Goal: Information Seeking & Learning: Find specific page/section

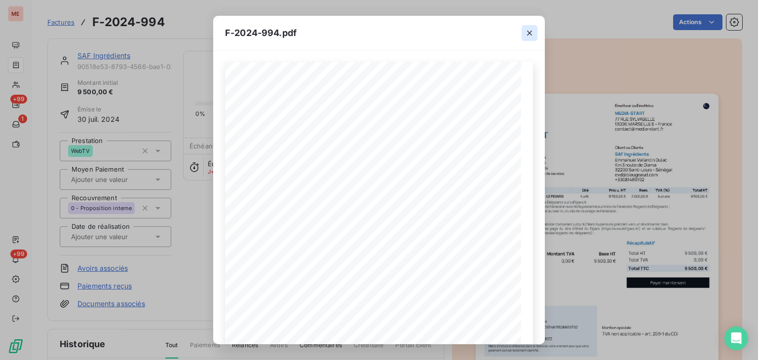
click at [529, 37] on icon "button" at bounding box center [529, 33] width 10 height 10
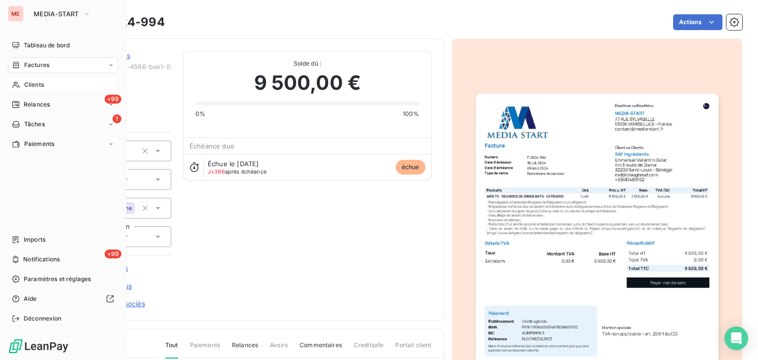
click at [22, 79] on div "Clients" at bounding box center [63, 85] width 110 height 16
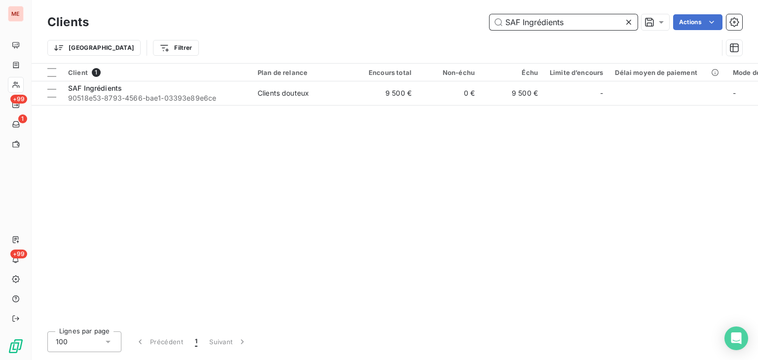
drag, startPoint x: 580, startPoint y: 21, endPoint x: 419, endPoint y: 26, distance: 160.9
click at [419, 26] on div "SAF Ingrédients Actions" at bounding box center [421, 22] width 641 height 16
paste input "E HANDLING TRAINING SHT"
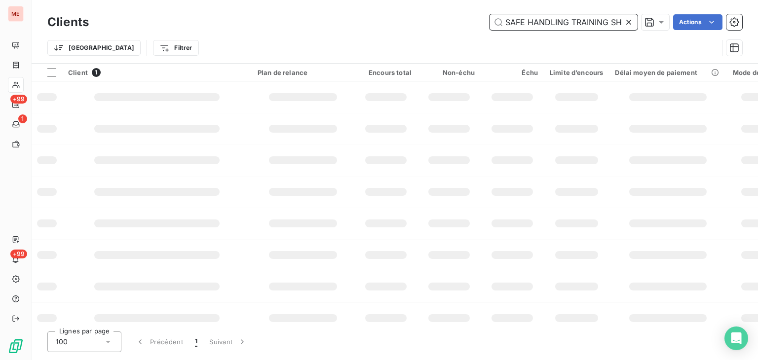
scroll to position [0, 4]
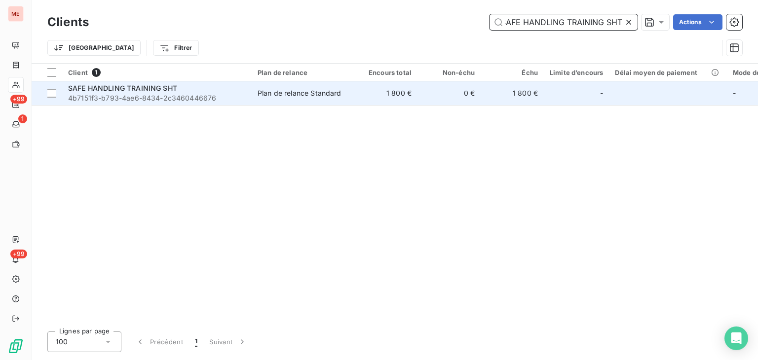
type input "SAFE HANDLING TRAINING SHT"
click at [429, 94] on td "0 €" at bounding box center [448, 93] width 63 height 24
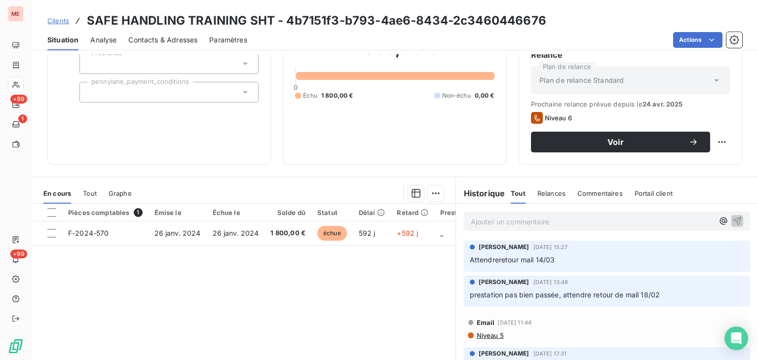
scroll to position [118, 0]
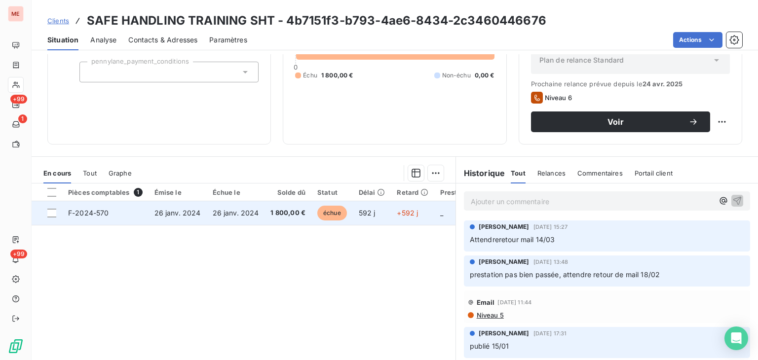
click at [264, 209] on td "1 800,00 €" at bounding box center [287, 213] width 47 height 24
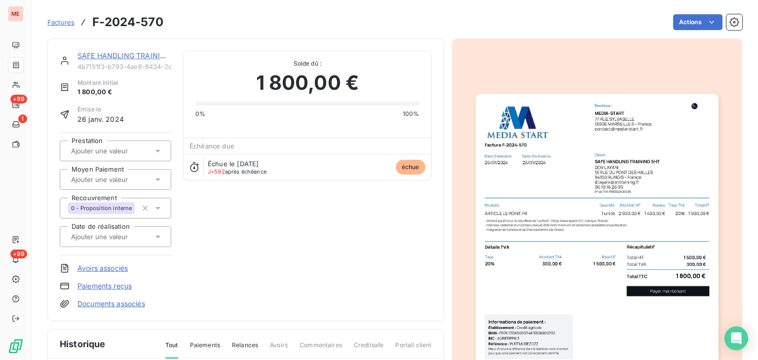
click at [523, 144] on img "button" at bounding box center [597, 265] width 243 height 343
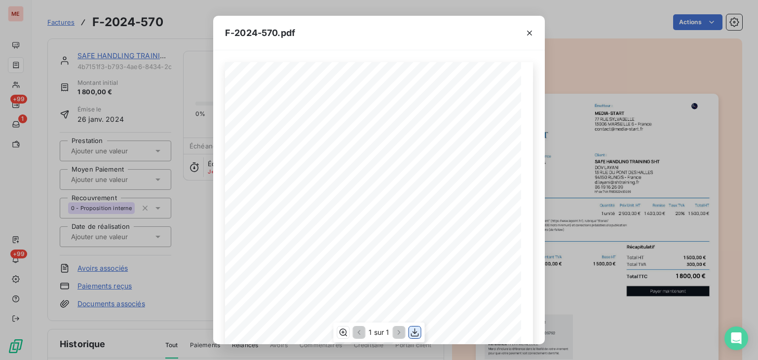
click at [418, 336] on icon "button" at bounding box center [415, 332] width 8 height 8
click at [26, 91] on div "F-2024-570.pdf Émetteur : MEDIA-START [STREET_ADDRESS] [EMAIL_ADDRESS][DOMAIN_N…" at bounding box center [379, 180] width 758 height 360
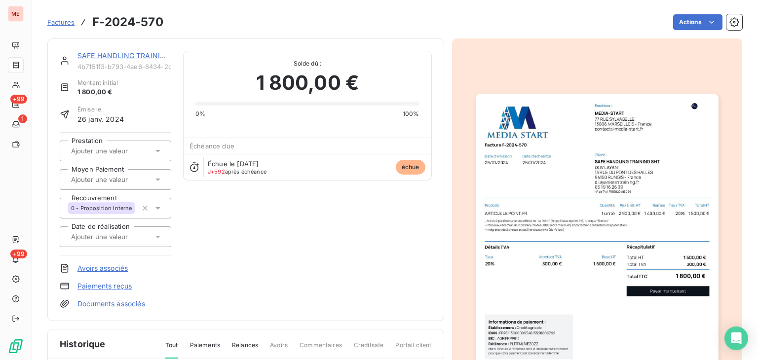
click at [0, 87] on div "ME +99 1 +99" at bounding box center [16, 180] width 32 height 360
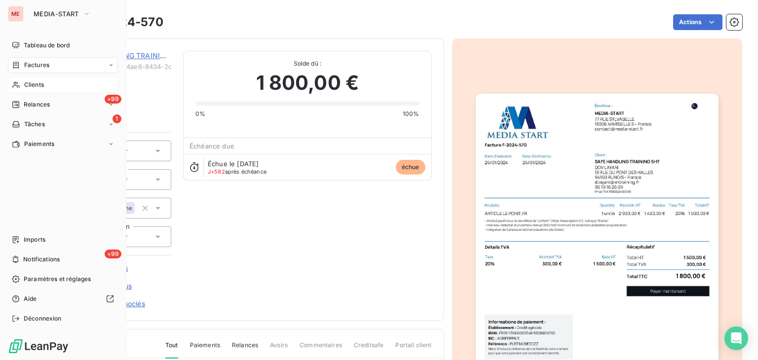
click at [19, 85] on icon at bounding box center [15, 85] width 7 height 6
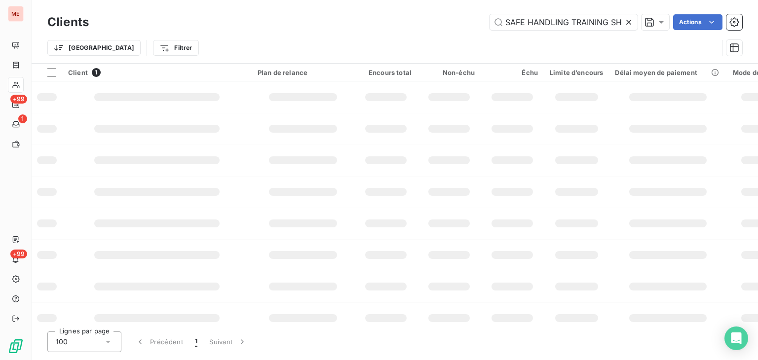
scroll to position [0, 5]
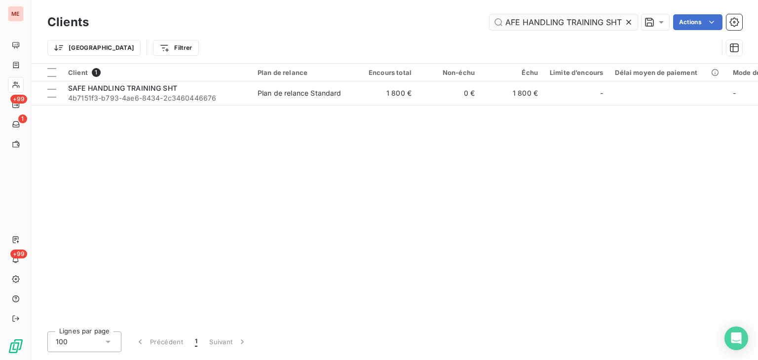
click at [571, 25] on input "SAFE HANDLING TRAINING SHT" at bounding box center [563, 22] width 148 height 16
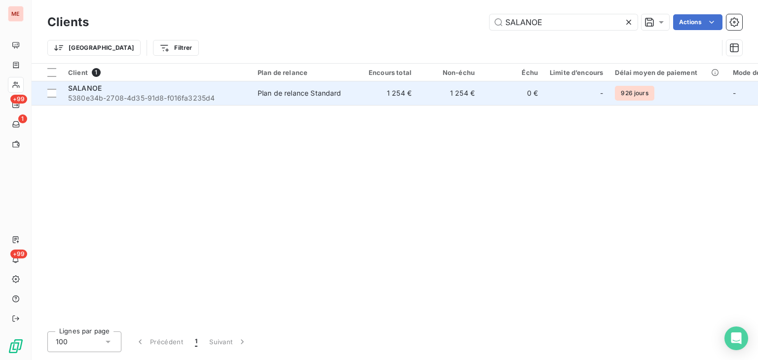
type input "SALANOE"
click at [363, 101] on td "1 254 €" at bounding box center [385, 93] width 63 height 24
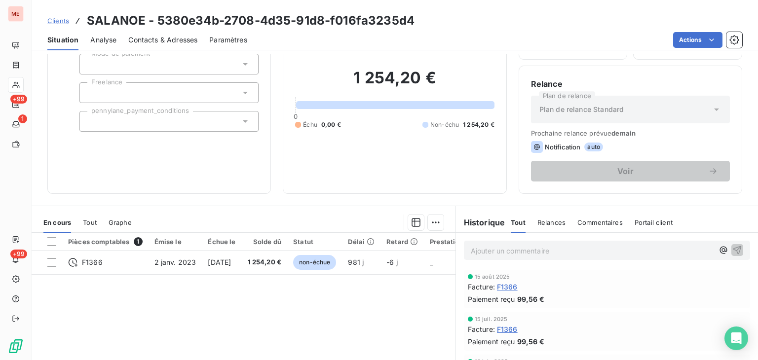
scroll to position [71, 0]
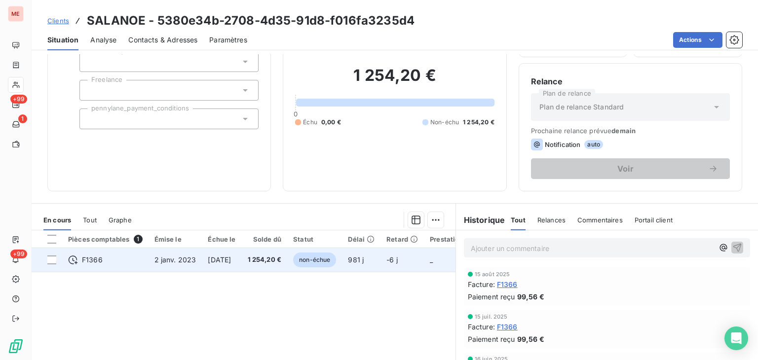
click at [397, 259] on td "-6 j" at bounding box center [401, 260] width 43 height 24
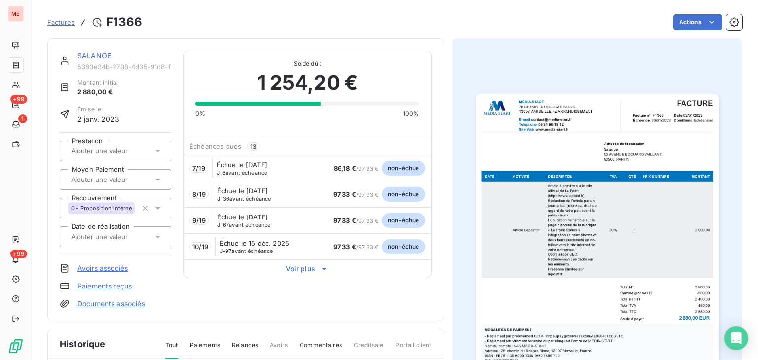
click at [320, 267] on icon at bounding box center [324, 269] width 10 height 10
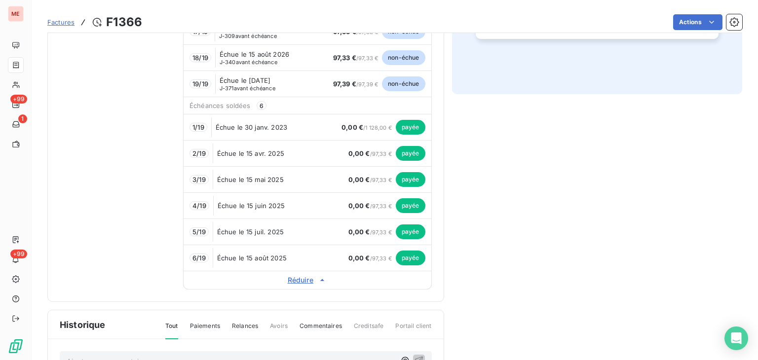
scroll to position [406, 0]
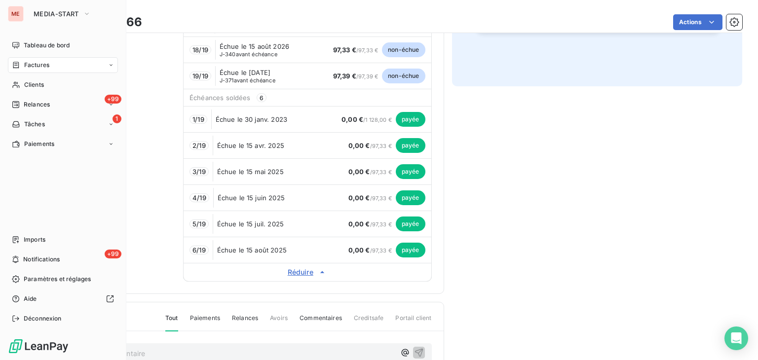
drag, startPoint x: 25, startPoint y: 82, endPoint x: 523, endPoint y: 54, distance: 498.6
click at [12, 88] on icon at bounding box center [16, 85] width 8 height 8
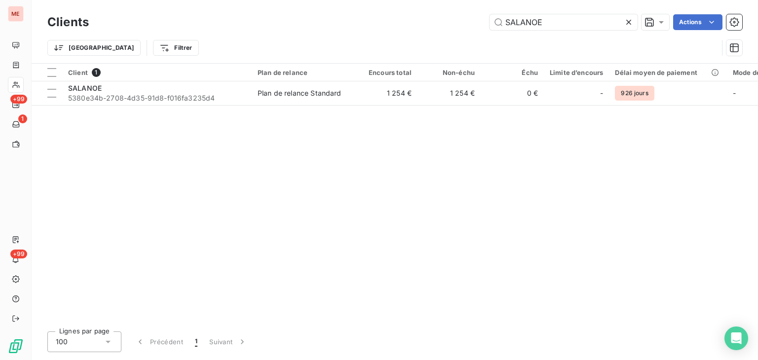
drag, startPoint x: 545, startPoint y: 18, endPoint x: 430, endPoint y: 1, distance: 116.2
click at [430, 1] on div "Clients SALANOE Actions Trier Filtrer" at bounding box center [395, 31] width 726 height 63
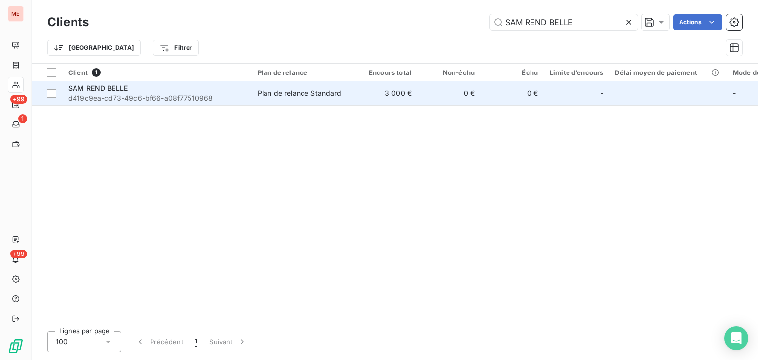
type input "SAM REND BELLE"
click at [447, 91] on td "0 €" at bounding box center [448, 93] width 63 height 24
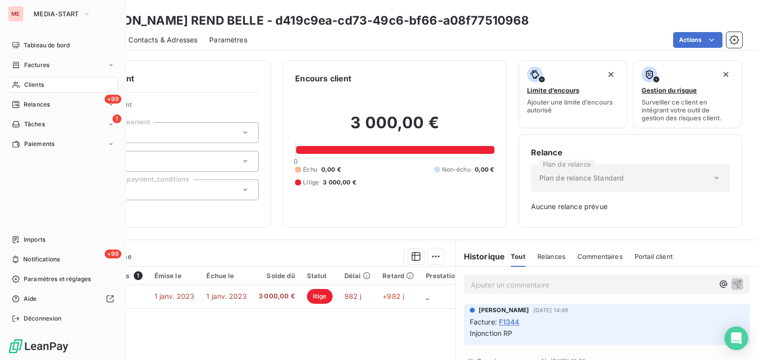
click at [8, 84] on div "Clients" at bounding box center [63, 85] width 110 height 16
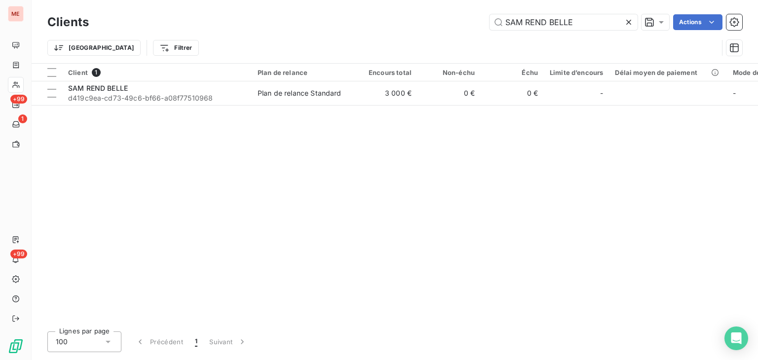
drag, startPoint x: 586, startPoint y: 25, endPoint x: 426, endPoint y: 21, distance: 159.9
click at [426, 21] on div "[PERSON_NAME] REND BELLE Actions" at bounding box center [421, 22] width 641 height 16
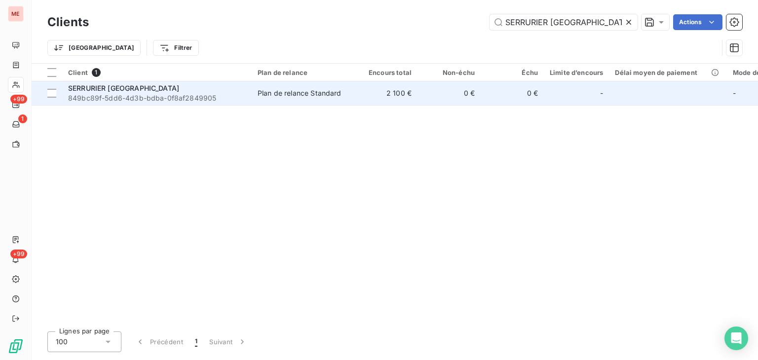
type input "SERRURIER [GEOGRAPHIC_DATA]"
click at [430, 91] on td "0 €" at bounding box center [448, 93] width 63 height 24
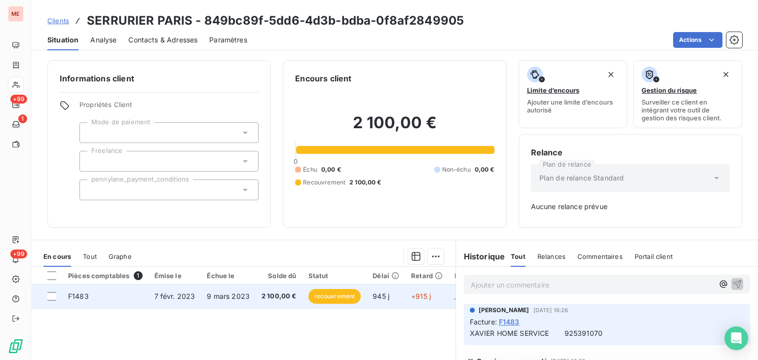
click at [227, 303] on td "9 mars 2023" at bounding box center [228, 297] width 55 height 24
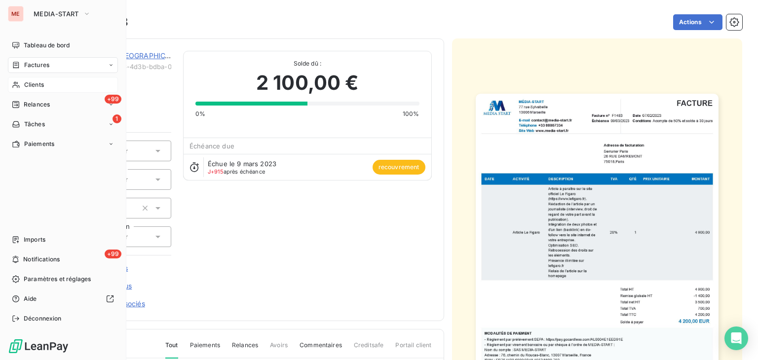
click at [39, 82] on span "Clients" at bounding box center [34, 84] width 20 height 9
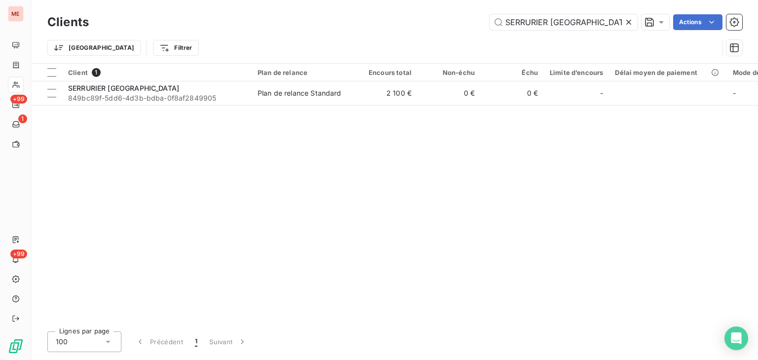
click at [311, 54] on div "Clients SERRURIER PARIS Actions Trier Filtrer" at bounding box center [394, 37] width 695 height 51
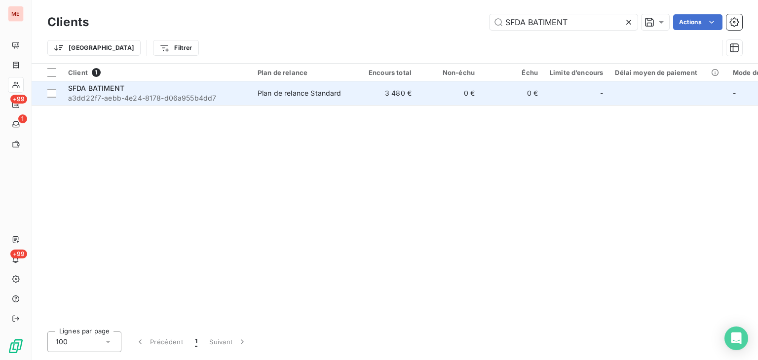
type input "SFDA BATIMENT"
click at [351, 101] on td "Plan de relance Standard" at bounding box center [303, 93] width 103 height 24
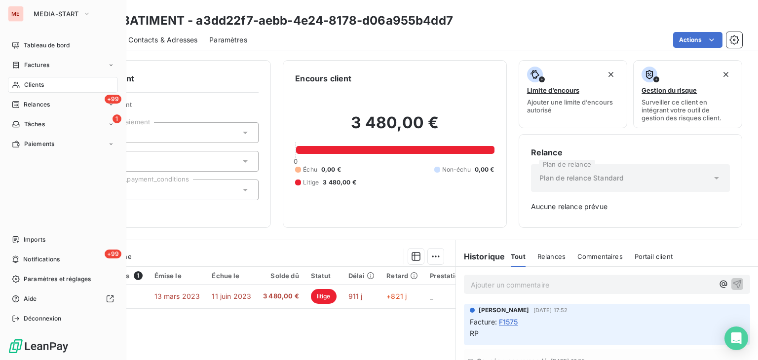
click at [53, 79] on div "Clients" at bounding box center [63, 85] width 110 height 16
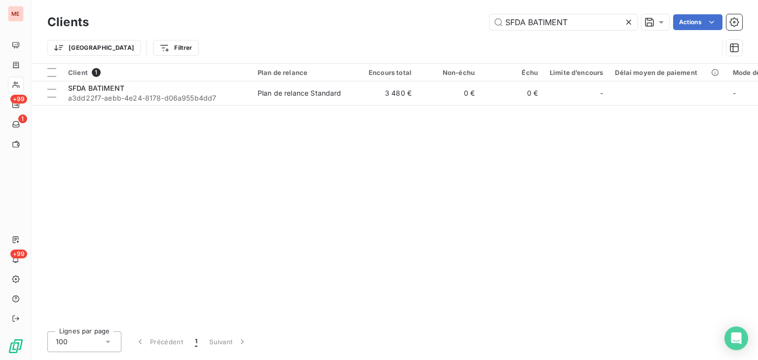
drag, startPoint x: 568, startPoint y: 24, endPoint x: 370, endPoint y: 16, distance: 198.5
click at [370, 16] on div "SFDA BATIMENT Actions" at bounding box center [421, 22] width 641 height 16
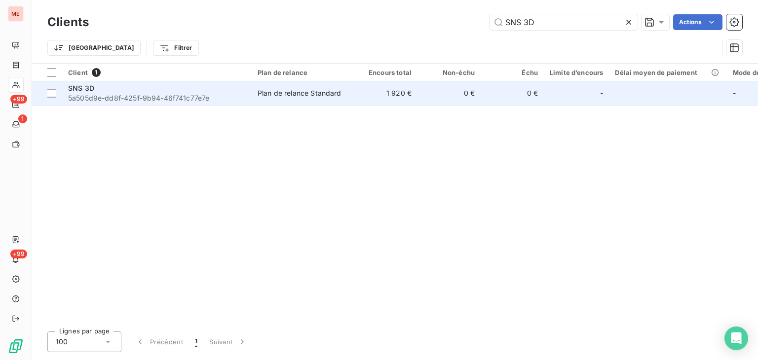
type input "SNS 3D"
click at [355, 92] on td "1 920 €" at bounding box center [385, 93] width 63 height 24
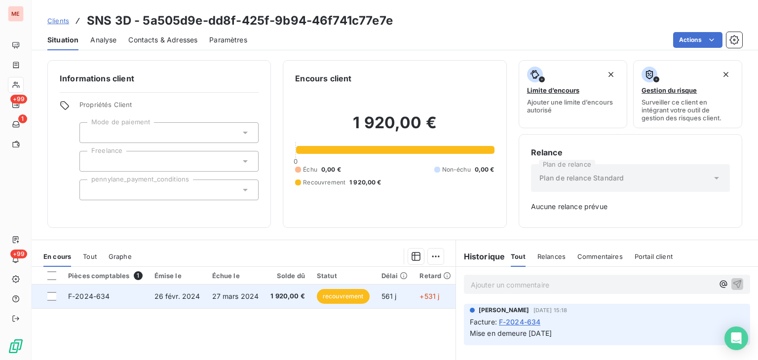
click at [395, 289] on td "561 j" at bounding box center [394, 297] width 38 height 24
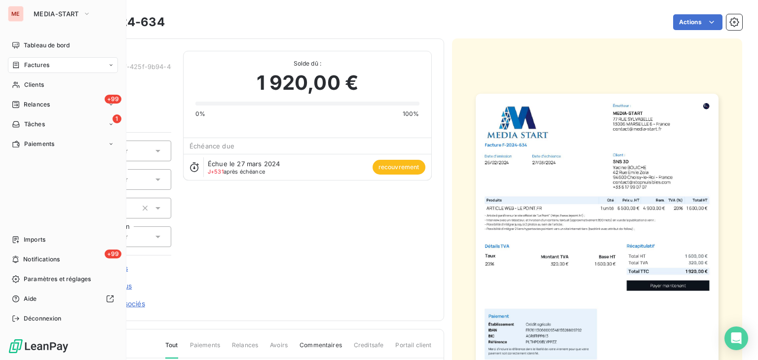
click at [31, 89] on div "ME MEDIA-START Tableau de bord Factures Clients +99 Relances 1 Tâches Paiements…" at bounding box center [63, 180] width 126 height 360
click at [19, 86] on icon at bounding box center [16, 85] width 8 height 8
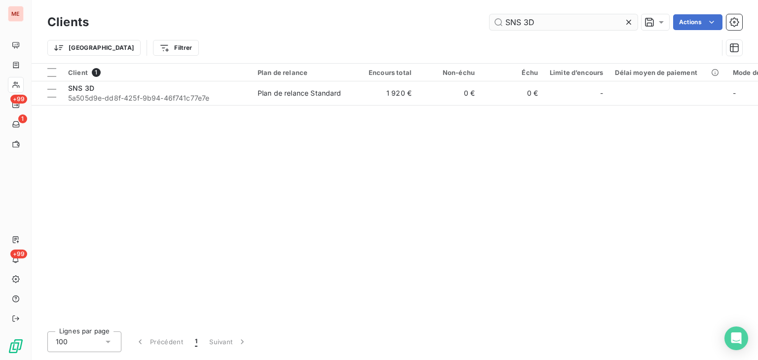
drag, startPoint x: 561, startPoint y: 13, endPoint x: 518, endPoint y: 17, distance: 43.1
click at [518, 17] on div "Clients SNS 3D Actions" at bounding box center [394, 22] width 695 height 21
drag, startPoint x: 485, startPoint y: 20, endPoint x: 415, endPoint y: 15, distance: 70.2
click at [415, 15] on div "SNS 3D Actions" at bounding box center [421, 22] width 641 height 16
paste input "traservice"
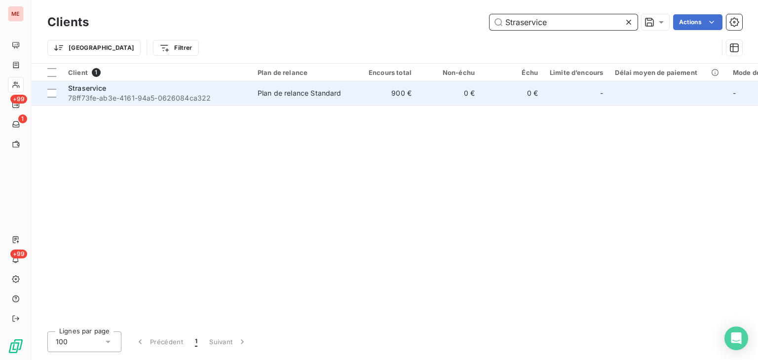
type input "Straservice"
click at [421, 88] on td "0 €" at bounding box center [448, 93] width 63 height 24
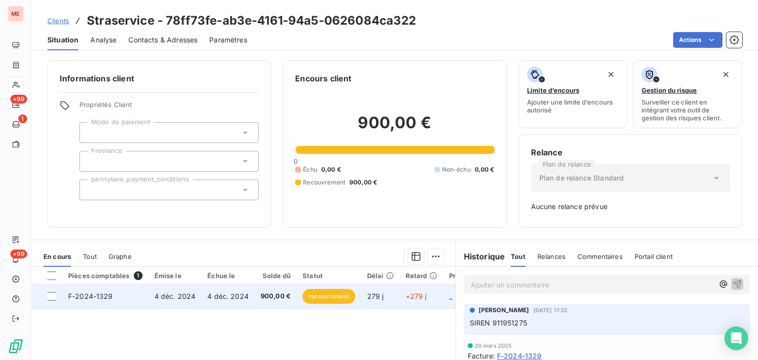
click at [381, 306] on td "279 j" at bounding box center [380, 297] width 38 height 24
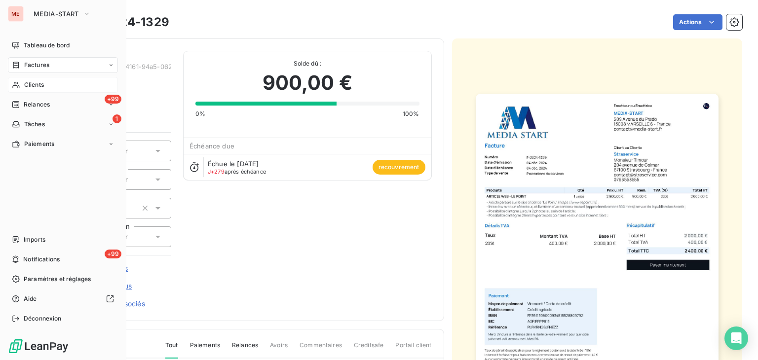
click at [30, 84] on span "Clients" at bounding box center [34, 84] width 20 height 9
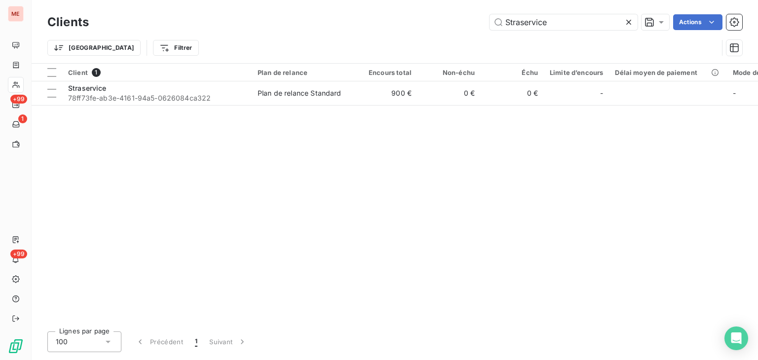
drag, startPoint x: 564, startPoint y: 21, endPoint x: 469, endPoint y: 18, distance: 95.7
click at [469, 18] on div "Straservice Actions" at bounding box center [421, 22] width 641 height 16
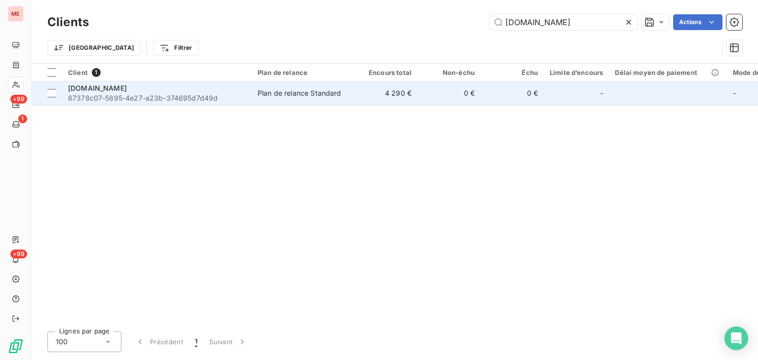
type input "[DOMAIN_NAME]"
click at [357, 94] on td "4 290 €" at bounding box center [385, 93] width 63 height 24
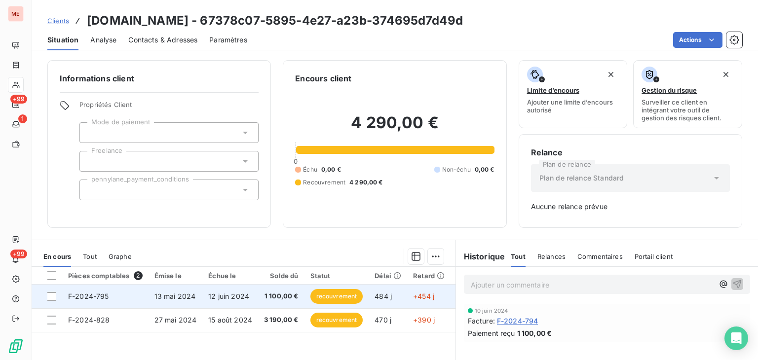
click at [251, 297] on td "12 juin 2024" at bounding box center [230, 297] width 56 height 24
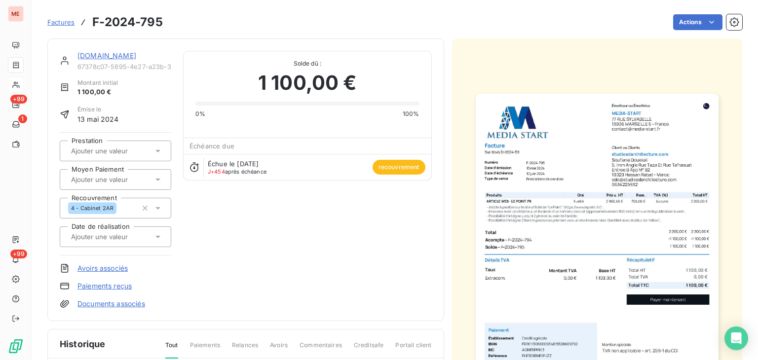
click at [15, 85] on icon at bounding box center [16, 85] width 8 height 8
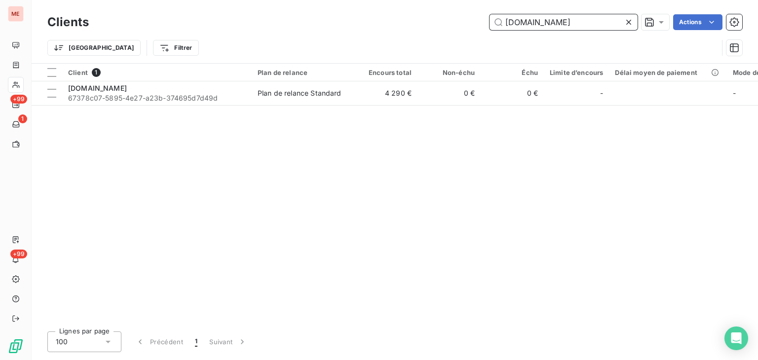
click at [546, 28] on input "[DOMAIN_NAME]" at bounding box center [563, 22] width 148 height 16
paste input "SYBILL L'AGENCE"
click at [546, 28] on input "SYBILL L'AGENCE" at bounding box center [563, 22] width 148 height 16
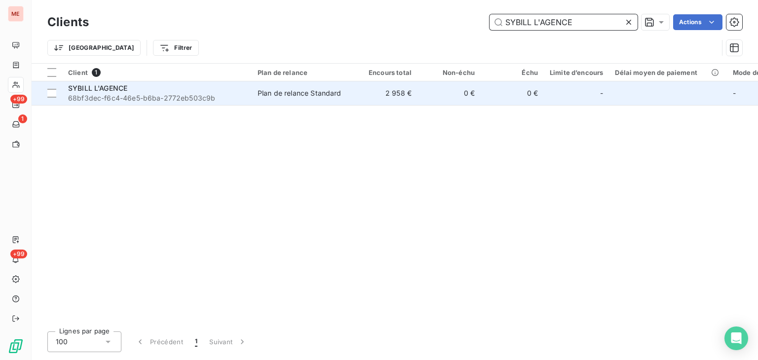
type input "SYBILL L'AGENCE"
click at [364, 92] on td "2 958 €" at bounding box center [385, 93] width 63 height 24
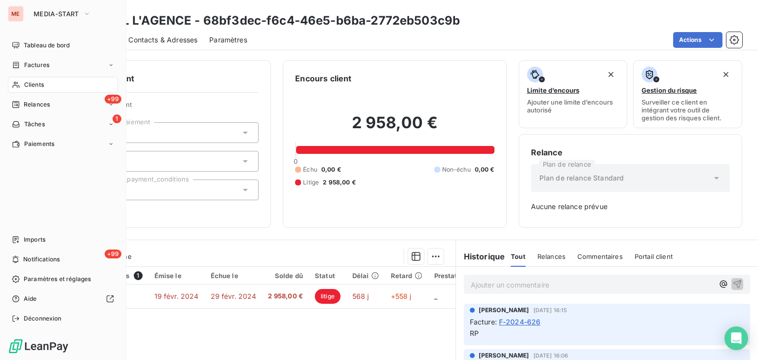
click at [13, 88] on icon at bounding box center [16, 85] width 8 height 8
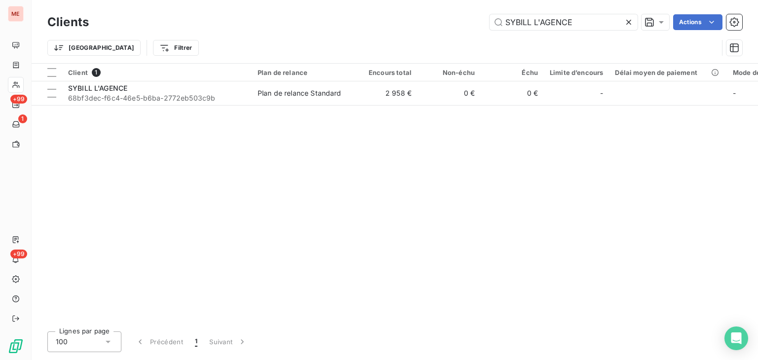
drag, startPoint x: 577, startPoint y: 23, endPoint x: 384, endPoint y: 19, distance: 192.9
click at [384, 19] on div "SYBILL L'AGENCE Actions" at bounding box center [421, 22] width 641 height 16
drag, startPoint x: 446, startPoint y: 76, endPoint x: 373, endPoint y: -9, distance: 112.7
click at [373, 0] on html "ME +99 1 +99 Clients Top My Consulting Actions Trier Filtrer Client 1 Plan de r…" at bounding box center [379, 180] width 758 height 360
drag, startPoint x: 480, startPoint y: 17, endPoint x: 369, endPoint y: 10, distance: 110.7
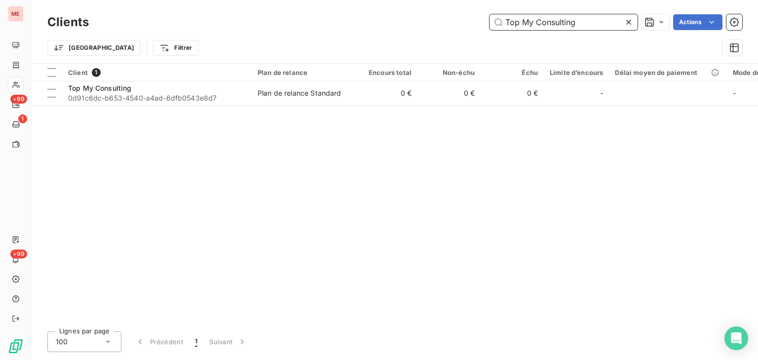
click at [369, 10] on div "Clients Top My Consulting Actions Trier Filtrer" at bounding box center [395, 31] width 726 height 63
paste input "races à [GEOGRAPHIC_DATA]"
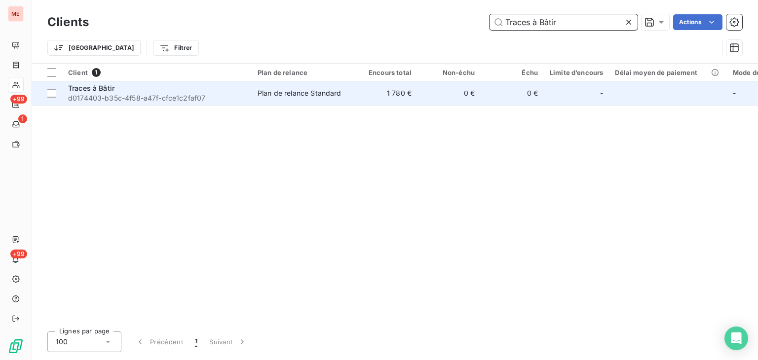
type input "Traces à Bâtir"
click at [430, 85] on td "0 €" at bounding box center [448, 93] width 63 height 24
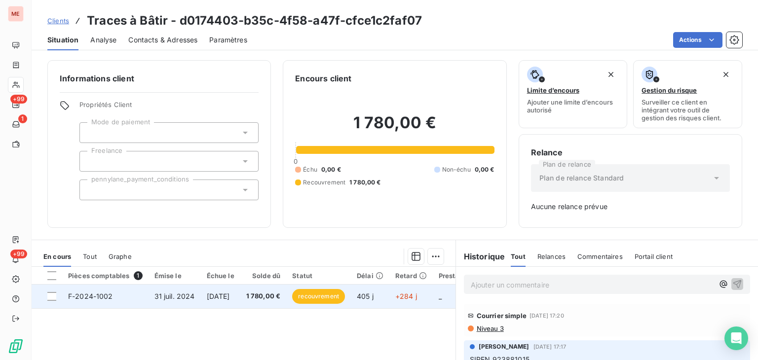
click at [238, 305] on td "[DATE]" at bounding box center [220, 297] width 39 height 24
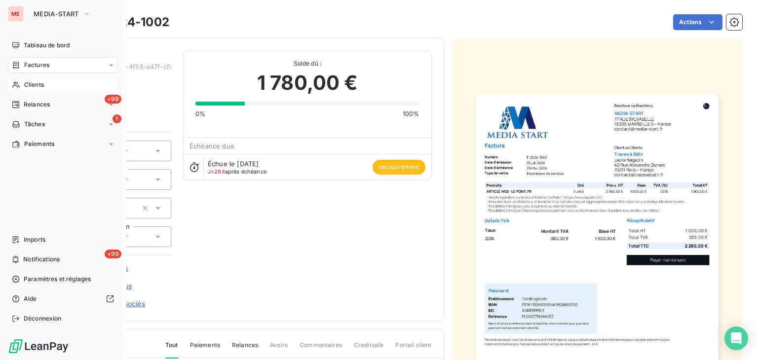
click at [28, 82] on span "Clients" at bounding box center [34, 84] width 20 height 9
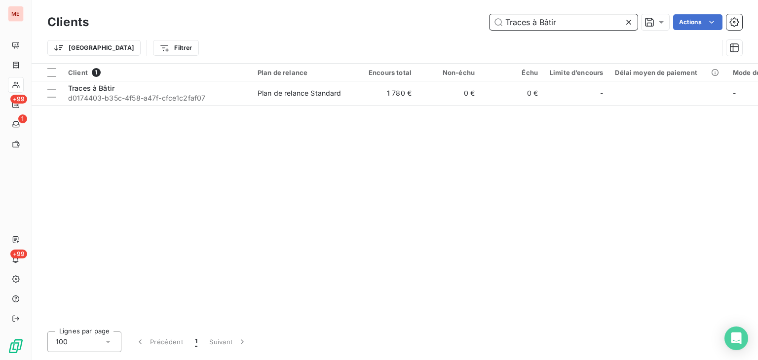
drag, startPoint x: 509, startPoint y: 24, endPoint x: 381, endPoint y: 19, distance: 127.4
click at [381, 19] on div "Traces à Bâtir Actions" at bounding box center [421, 22] width 641 height 16
paste input "UX PERSPECTIVE"
type input "UX PERSPECTIVE"
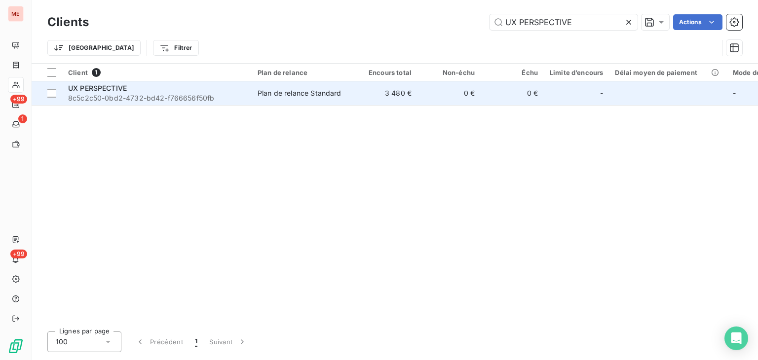
drag, startPoint x: 420, startPoint y: 73, endPoint x: 409, endPoint y: 105, distance: 33.2
click at [409, 105] on table "Client 1 Plan de relance Encours total Non-échu Échu Limite d’encours Délai moy…" at bounding box center [513, 85] width 962 height 42
click at [409, 105] on td "3 480 €" at bounding box center [385, 93] width 63 height 24
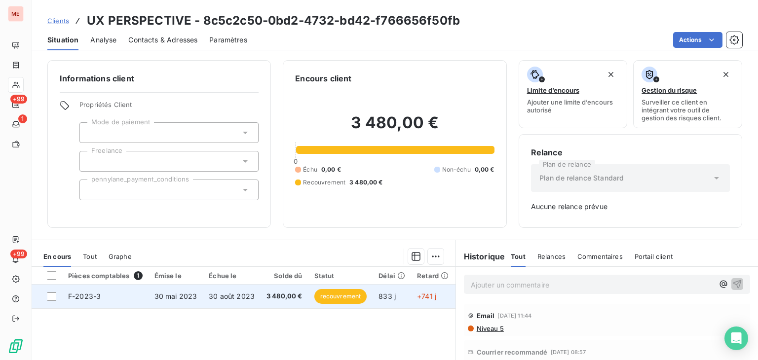
click at [238, 293] on span "30 août 2023" at bounding box center [232, 296] width 46 height 8
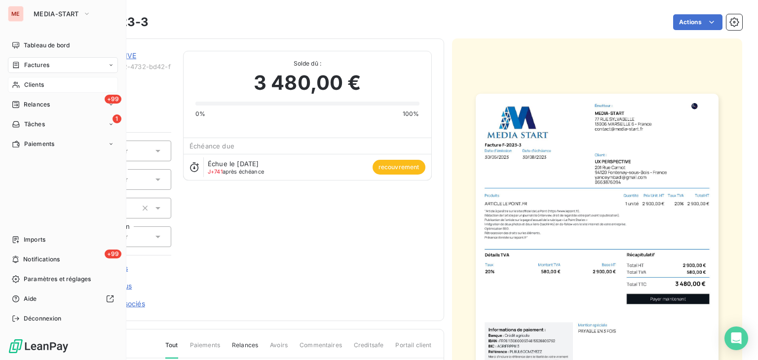
click at [8, 88] on div "Clients" at bounding box center [63, 85] width 110 height 16
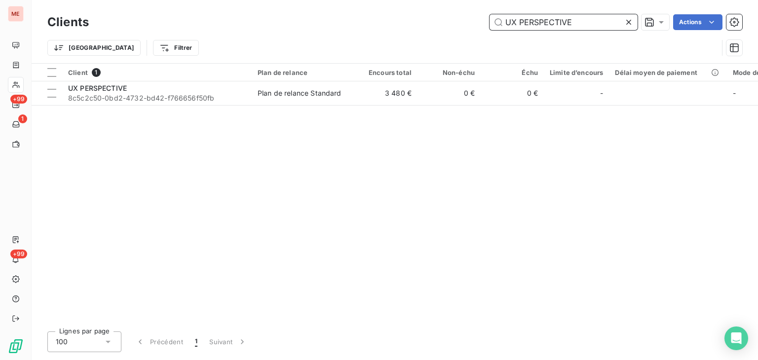
drag, startPoint x: 467, startPoint y: 10, endPoint x: 371, endPoint y: 9, distance: 95.7
click at [371, 9] on div "Clients UX PERSPECTIVE Actions Trier Filtrer" at bounding box center [395, 31] width 726 height 63
paste input "Vacouva coworking"
click at [443, 137] on div "Client 1 Plan de relance Encours total Non-échu Échu Limite d’encours Délai moy…" at bounding box center [395, 194] width 726 height 260
drag, startPoint x: 546, startPoint y: 26, endPoint x: 425, endPoint y: 10, distance: 122.0
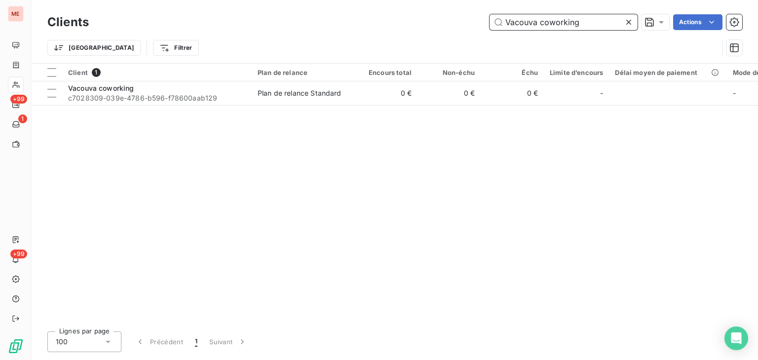
click at [425, 10] on div "Clients Vacouva coworking Actions Trier Filtrer" at bounding box center [395, 31] width 726 height 63
paste input "ALORISATION INCLUSION ETHIQUE 59"
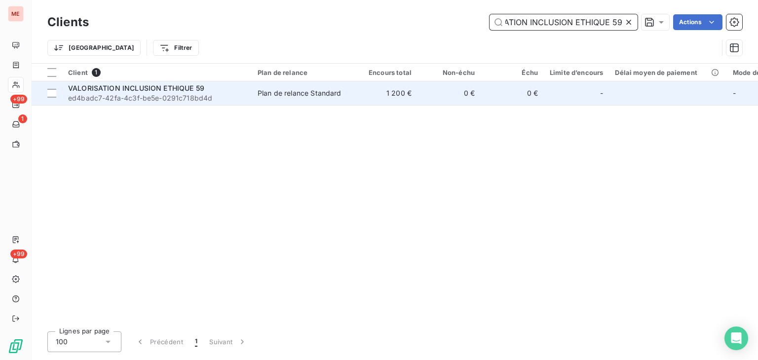
type input "VALORISATION INCLUSION ETHIQUE 59"
click at [400, 89] on td "1 200 €" at bounding box center [385, 93] width 63 height 24
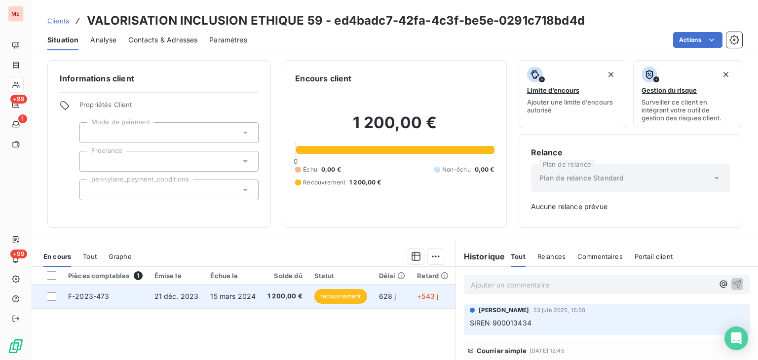
click at [257, 292] on td "15 mars 2024" at bounding box center [232, 297] width 57 height 24
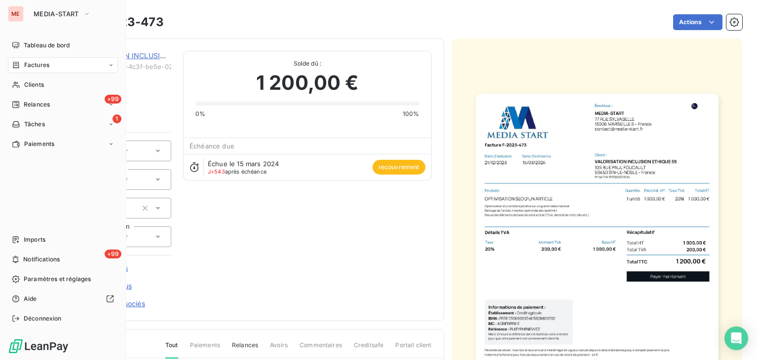
click at [15, 71] on div "Factures" at bounding box center [63, 65] width 110 height 16
click at [38, 129] on div "Clients" at bounding box center [63, 124] width 110 height 16
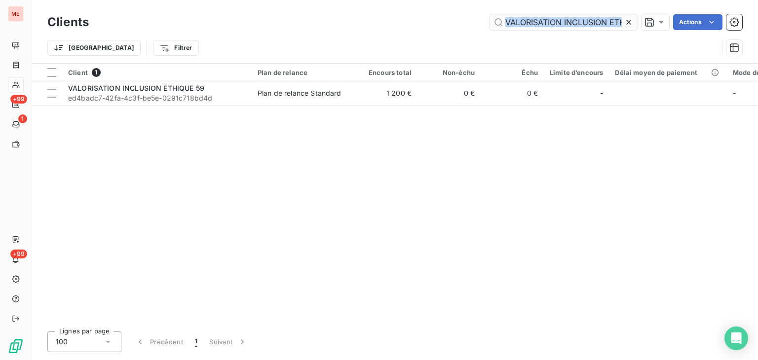
drag, startPoint x: 557, startPoint y: 35, endPoint x: 537, endPoint y: 23, distance: 23.6
click at [537, 23] on div "Clients VALORISATION INCLUSION ETHIQUE 59 Actions Trier Filtrer" at bounding box center [394, 37] width 695 height 51
click at [537, 23] on input "VALORISATION INCLUSION ETHIQUE 59" at bounding box center [563, 22] width 148 height 16
paste input "ERDΞL SERRURERIE"
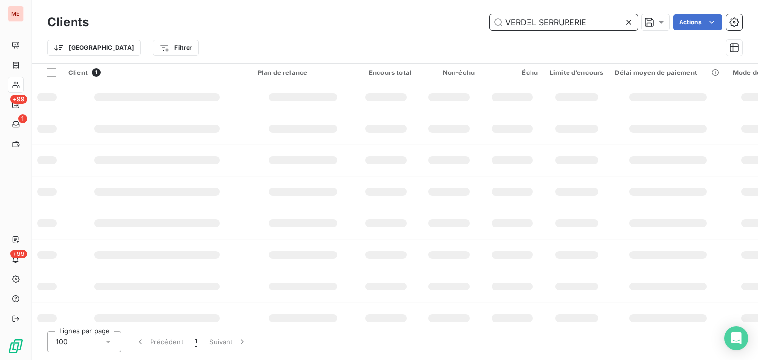
click at [537, 23] on input "VERDΞL SERRURERIE" at bounding box center [563, 22] width 148 height 16
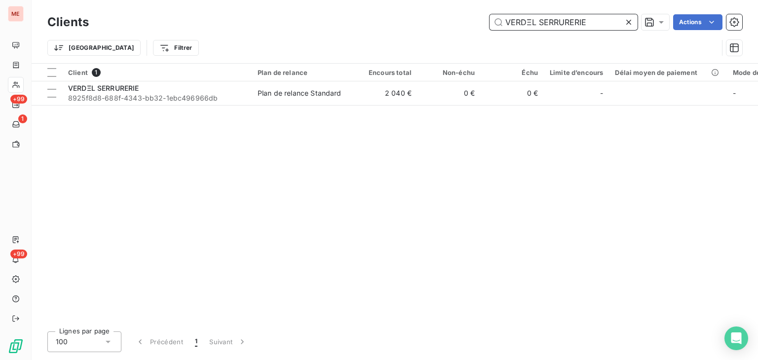
click at [537, 23] on input "VERDΞL SERRURERIE" at bounding box center [563, 22] width 148 height 16
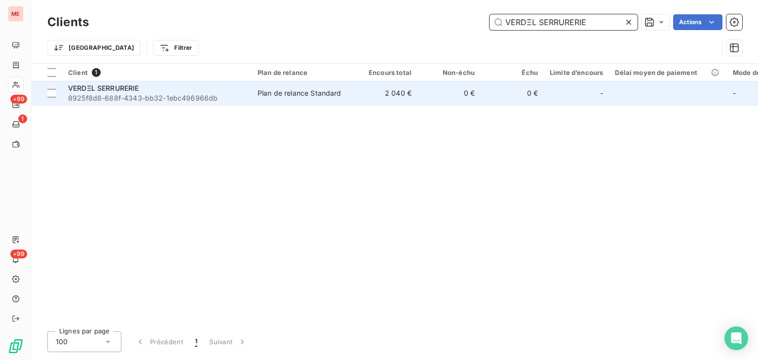
type input "VERDΞL SERRURERIE"
click at [568, 89] on div "-" at bounding box center [576, 93] width 53 height 16
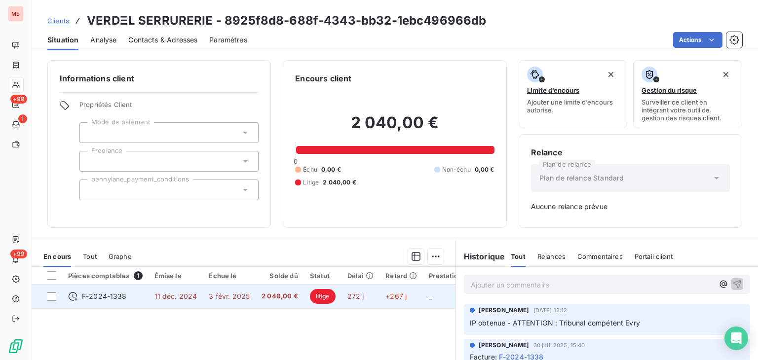
click at [245, 290] on td "3 févr. 2025" at bounding box center [229, 297] width 53 height 24
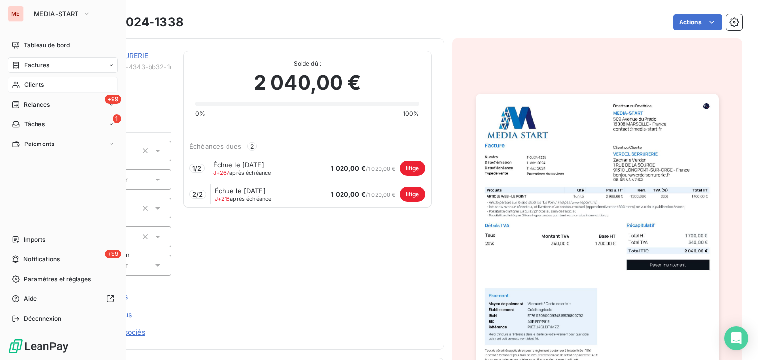
click at [20, 87] on div "Clients" at bounding box center [63, 85] width 110 height 16
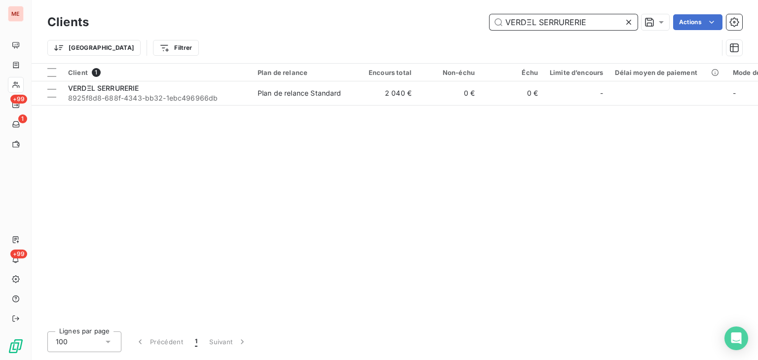
drag, startPoint x: 594, startPoint y: 14, endPoint x: 421, endPoint y: 4, distance: 172.9
click at [421, 4] on div "Clients VERDΞL SERRURERIE Actions Trier Filtrer" at bounding box center [395, 31] width 726 height 63
paste input "IZ"
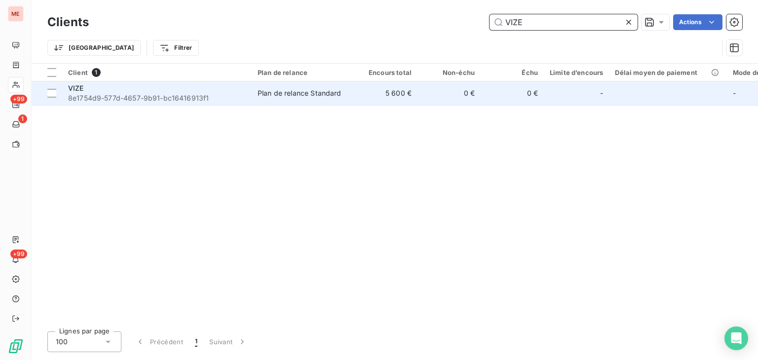
type input "VIZE"
click at [399, 91] on td "5 600 €" at bounding box center [385, 93] width 63 height 24
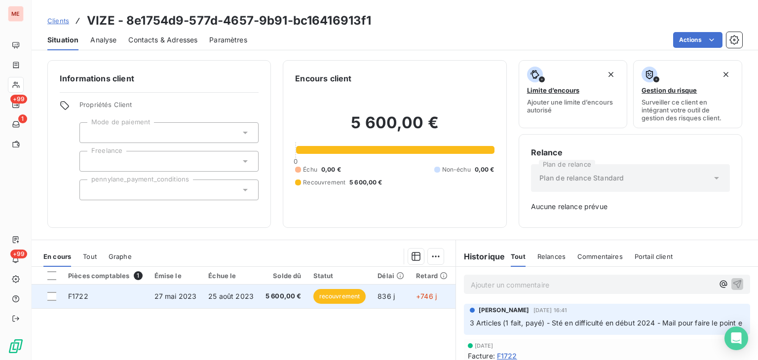
click at [265, 294] on span "5 600,00 €" at bounding box center [283, 297] width 36 height 10
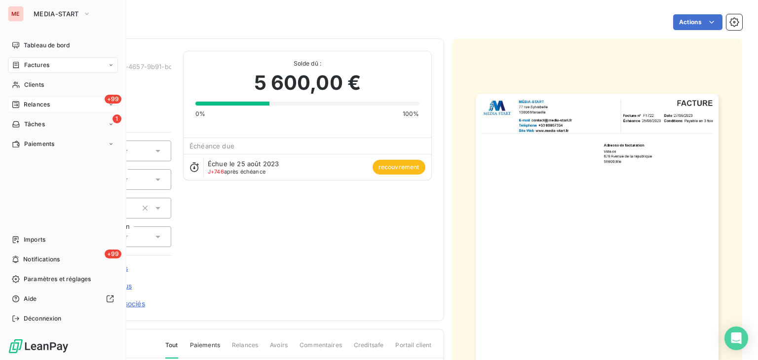
click at [32, 101] on span "Relances" at bounding box center [37, 104] width 26 height 9
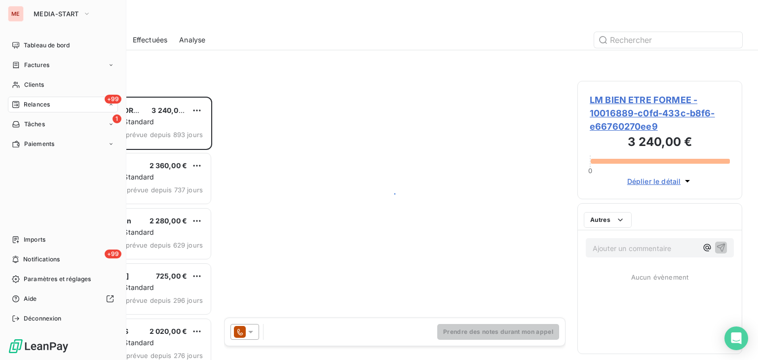
scroll to position [256, 157]
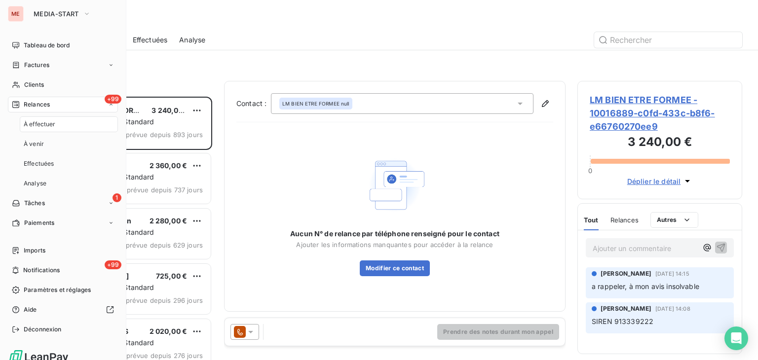
click at [42, 94] on nav "Tableau de bord Factures Clients +99 Relances À effectuer À venir Effectuées An…" at bounding box center [63, 133] width 110 height 193
click at [57, 88] on div "Clients" at bounding box center [63, 85] width 110 height 16
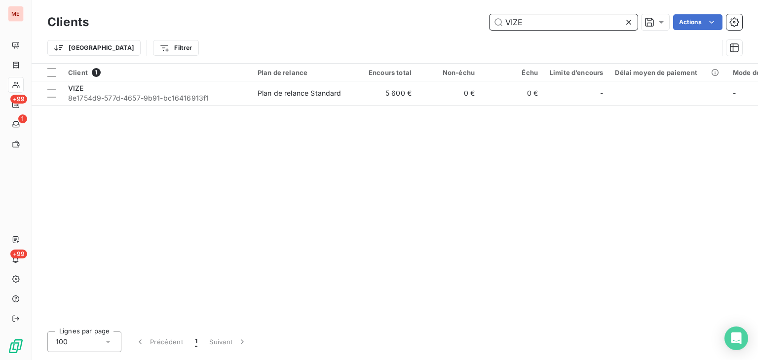
click at [513, 27] on input "VIZE" at bounding box center [563, 22] width 148 height 16
paste input "[GEOGRAPHIC_DATA]"
click at [513, 27] on input "VIZE" at bounding box center [563, 22] width 148 height 16
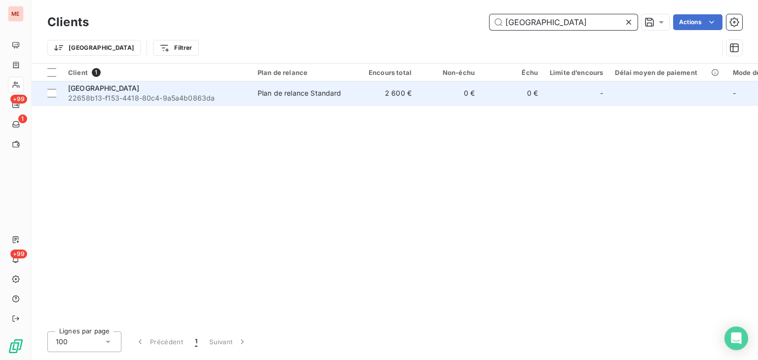
type input "[GEOGRAPHIC_DATA]"
click at [392, 93] on td "2 600 €" at bounding box center [385, 93] width 63 height 24
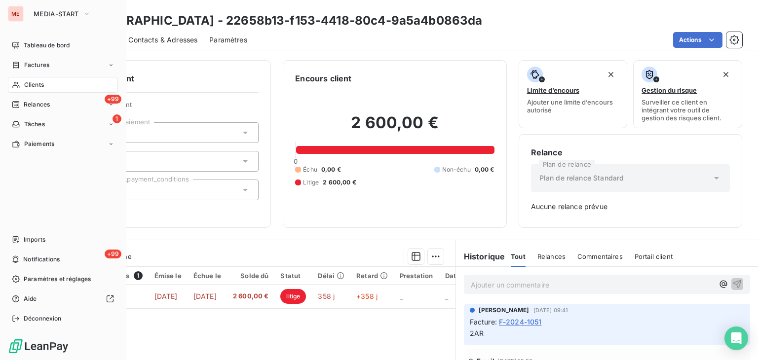
click at [44, 85] on div "Clients" at bounding box center [63, 85] width 110 height 16
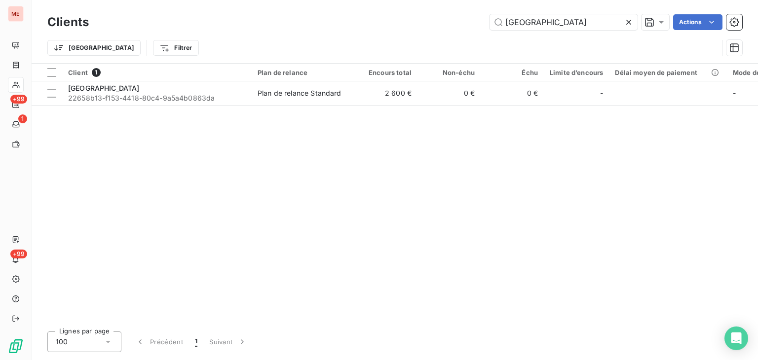
drag, startPoint x: 580, startPoint y: 20, endPoint x: 345, endPoint y: 14, distance: 234.4
click at [345, 14] on div "Waaam Academy Actions" at bounding box center [421, 22] width 641 height 16
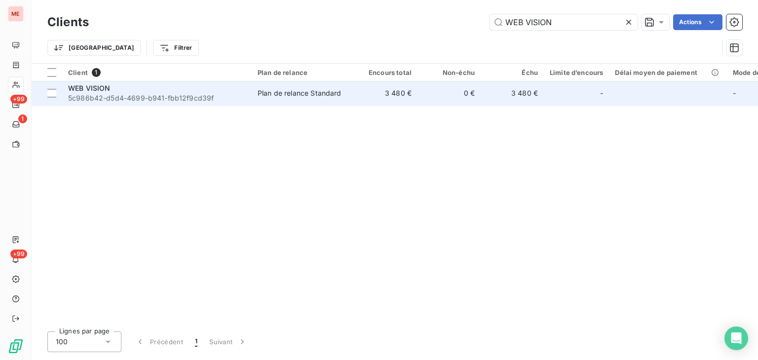
type input "WEB VISION"
click at [392, 87] on td "3 480 €" at bounding box center [385, 93] width 63 height 24
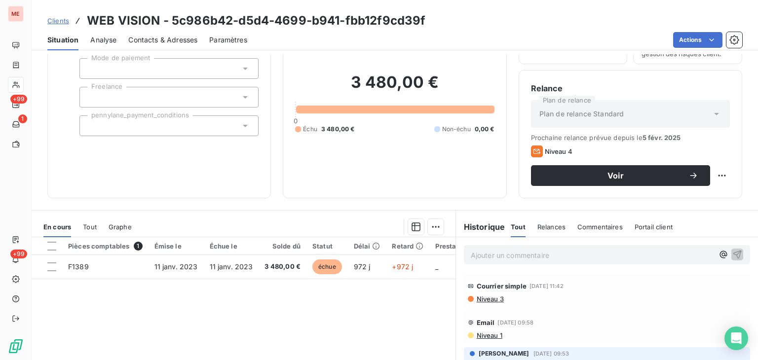
scroll to position [67, 0]
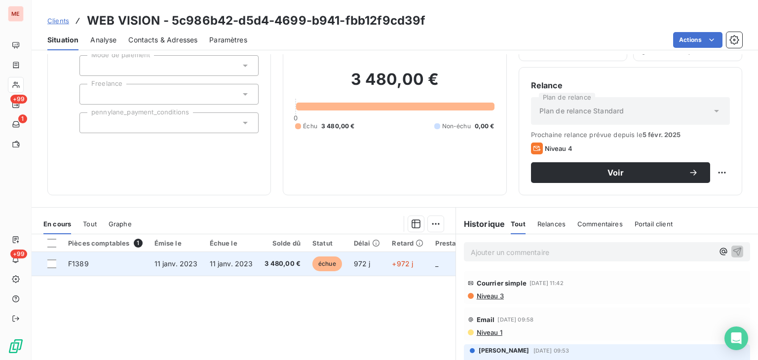
click at [238, 264] on span "11 janv. 2023" at bounding box center [231, 263] width 43 height 8
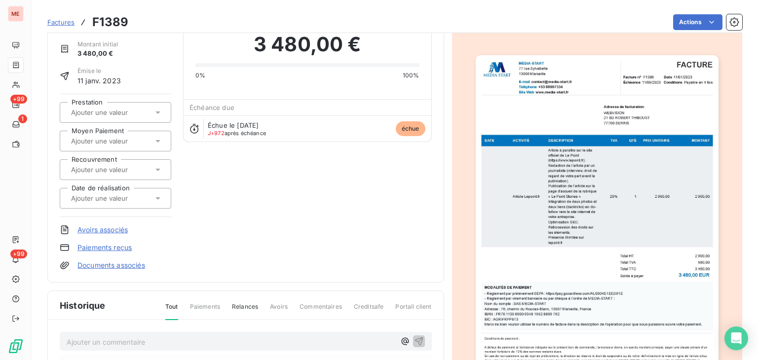
scroll to position [39, 0]
click at [582, 184] on img "button" at bounding box center [597, 226] width 243 height 343
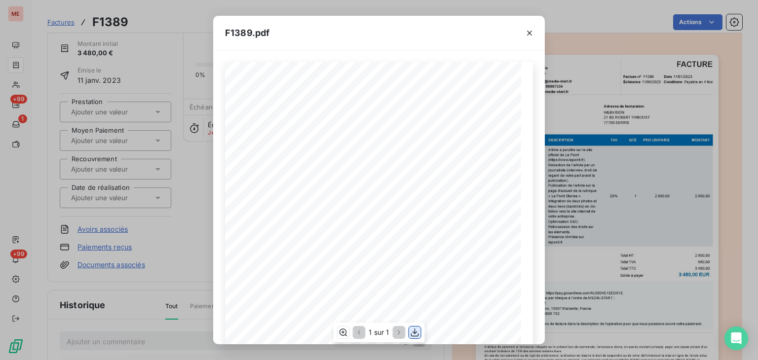
click at [412, 329] on icon "button" at bounding box center [415, 333] width 10 height 10
click at [20, 81] on div "F1389.pdf SAS au capital social de 500,00 € - N° RCS MARSEILLE 910455021 - N° S…" at bounding box center [379, 180] width 758 height 360
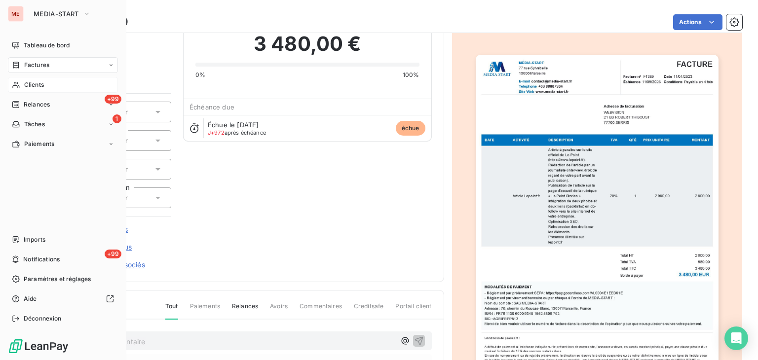
click at [24, 80] on span "Clients" at bounding box center [34, 84] width 20 height 9
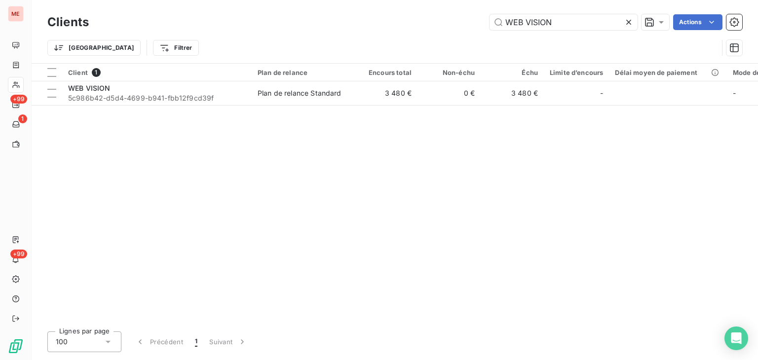
drag, startPoint x: 572, startPoint y: 21, endPoint x: 390, endPoint y: 20, distance: 182.5
click at [390, 20] on div "WEB VISION Actions" at bounding box center [421, 22] width 641 height 16
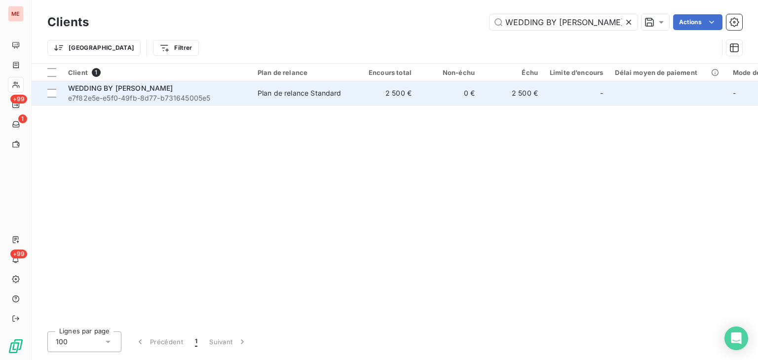
type input "WEDDING BY [PERSON_NAME]"
click at [440, 95] on td "0 €" at bounding box center [448, 93] width 63 height 24
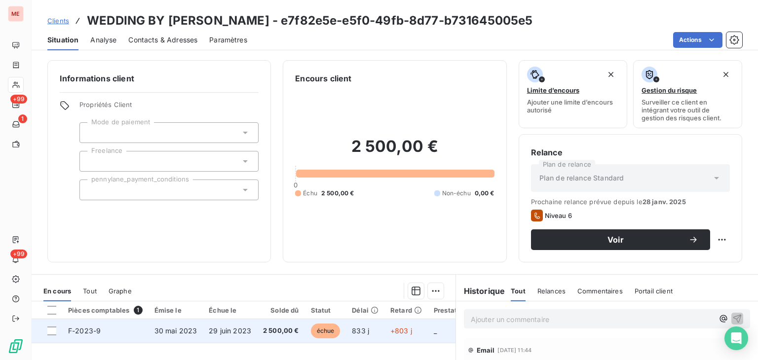
click at [248, 335] on td "29 juin 2023" at bounding box center [230, 331] width 54 height 24
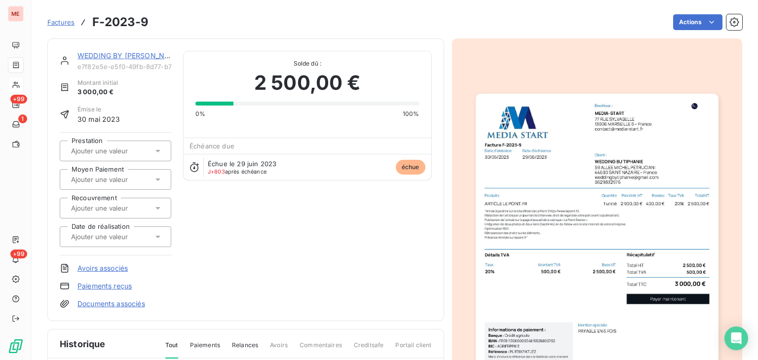
click at [559, 210] on img "button" at bounding box center [597, 265] width 243 height 343
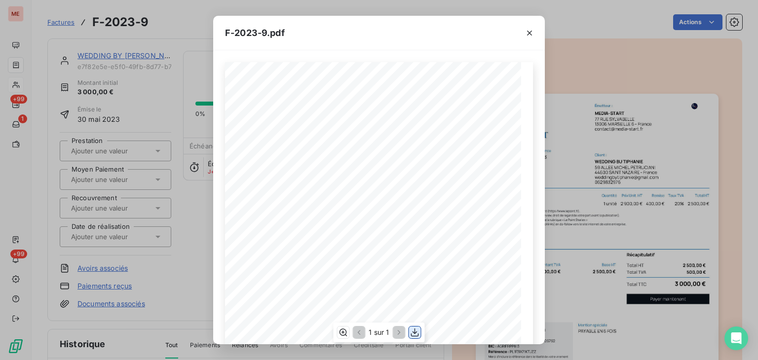
click at [414, 331] on icon "button" at bounding box center [415, 332] width 8 height 8
click at [562, 102] on div "F-2023-9.pdf Émetteur : MEDIA-START [STREET_ADDRESS] [EMAIL_ADDRESS][DOMAIN_NAM…" at bounding box center [379, 180] width 758 height 360
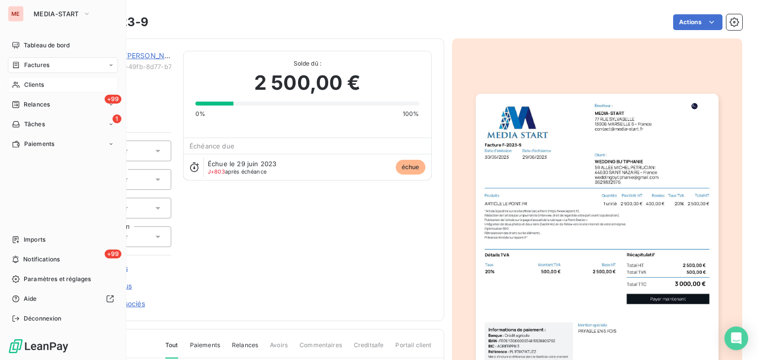
click at [23, 82] on div "Clients" at bounding box center [63, 85] width 110 height 16
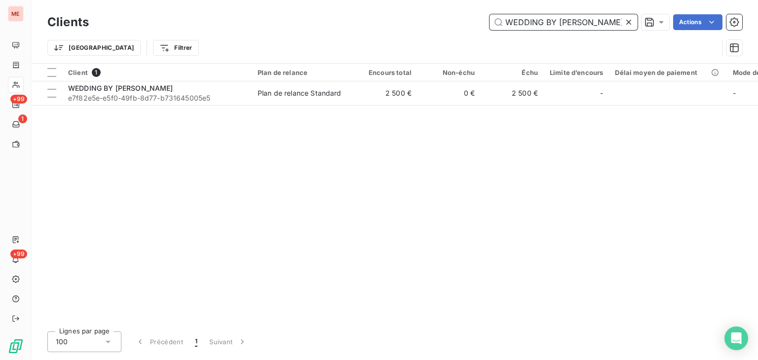
drag, startPoint x: 606, startPoint y: 25, endPoint x: 431, endPoint y: 2, distance: 176.6
click at [431, 2] on div "Clients WEDDING BY [PERSON_NAME] Actions Trier Filtrer" at bounding box center [395, 31] width 726 height 63
paste input "YOUR BEST ASSURANCE SA"
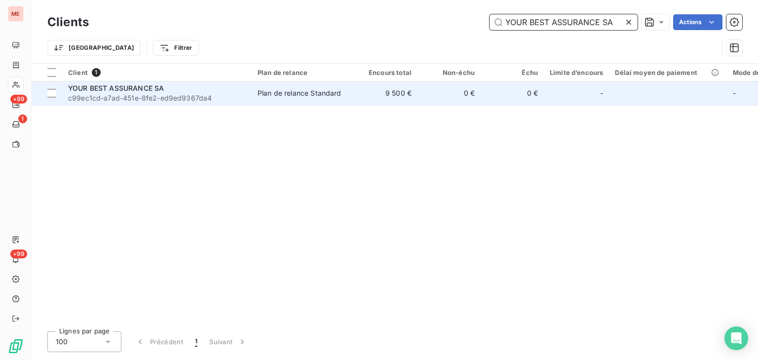
type input "YOUR BEST ASSURANCE SA"
click at [383, 102] on td "9 500 €" at bounding box center [385, 93] width 63 height 24
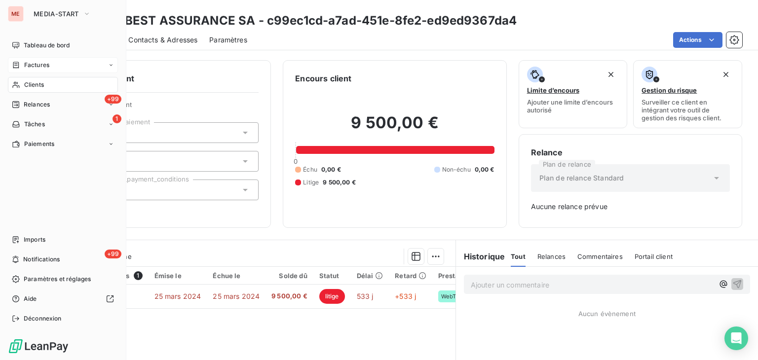
click at [15, 72] on div "Factures" at bounding box center [63, 65] width 110 height 16
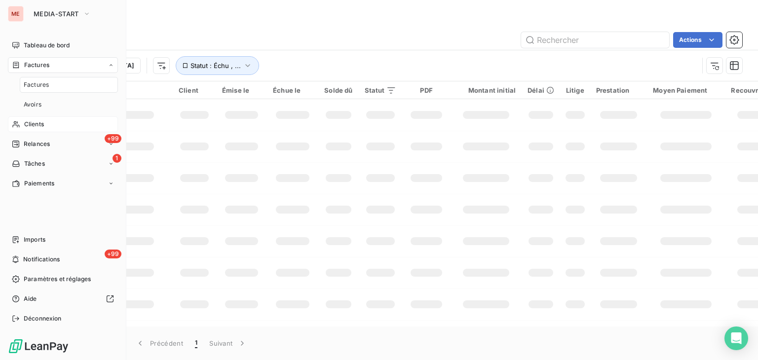
click at [55, 127] on div "Clients" at bounding box center [63, 124] width 110 height 16
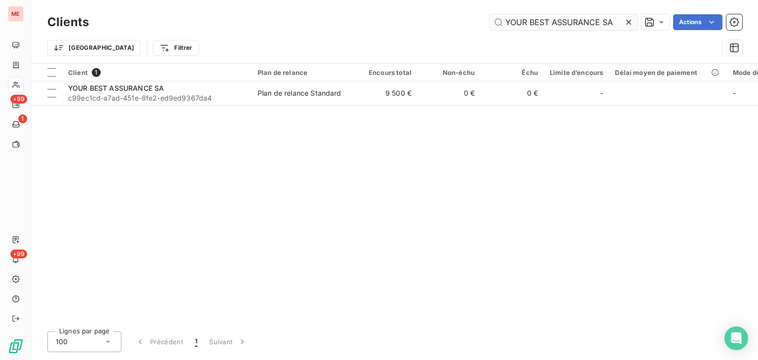
click at [528, 28] on input "YOUR BEST ASSURANCE SA" at bounding box center [563, 22] width 148 height 16
click at [528, 28] on input "ZERO FAUTE" at bounding box center [563, 22] width 148 height 16
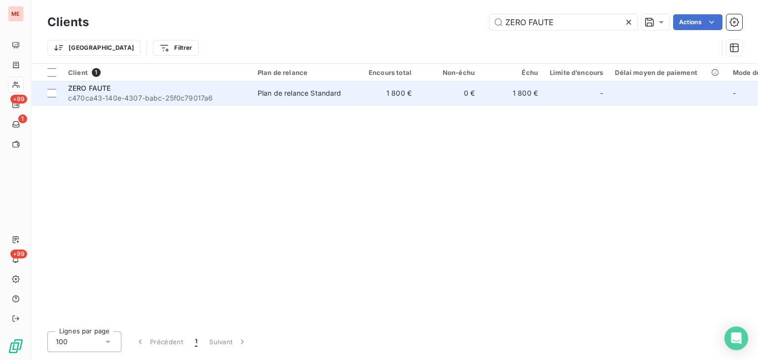
type input "ZERO FAUTE"
click at [431, 101] on td "0 €" at bounding box center [448, 93] width 63 height 24
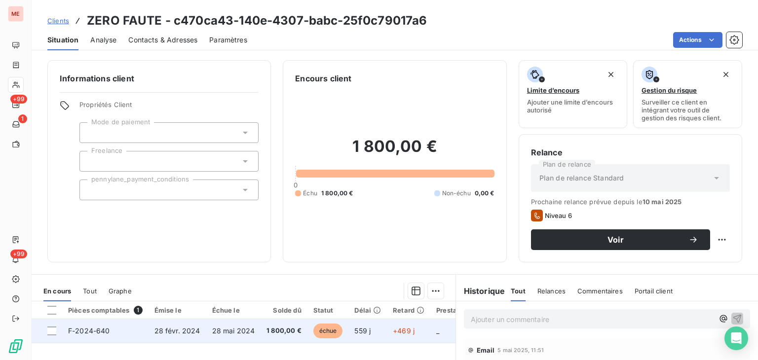
click at [260, 334] on td "1 800,00 €" at bounding box center [283, 331] width 47 height 24
click at [371, 327] on td "559 j" at bounding box center [367, 331] width 38 height 24
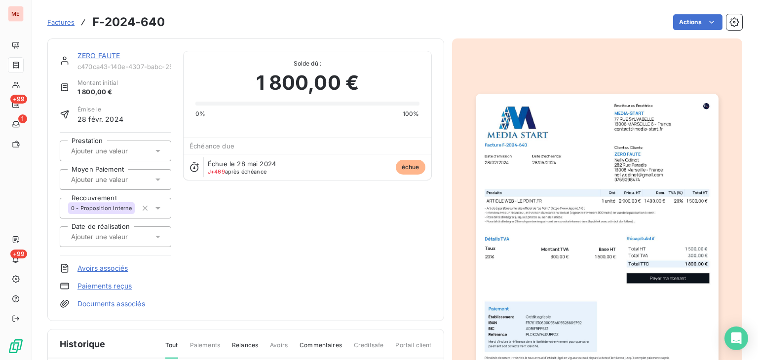
click at [655, 155] on img "button" at bounding box center [597, 265] width 243 height 343
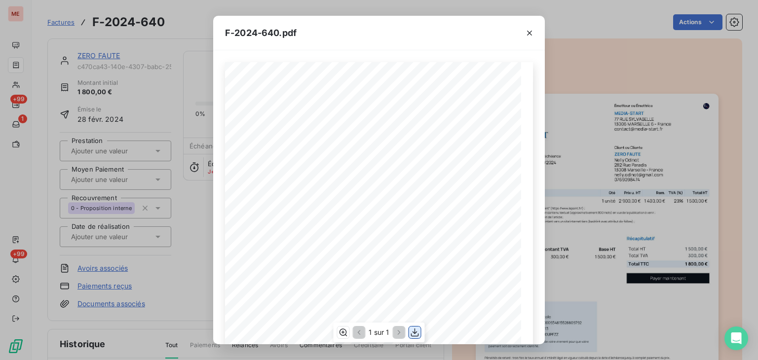
click at [412, 332] on icon "button" at bounding box center [415, 333] width 10 height 10
click at [606, 51] on div "F-2024-640.pdf 1 500,00 ¬ 300,00 ¬ 1 800,00 ¬ Émetteur ou Émettrice MEDIA-START…" at bounding box center [379, 180] width 758 height 360
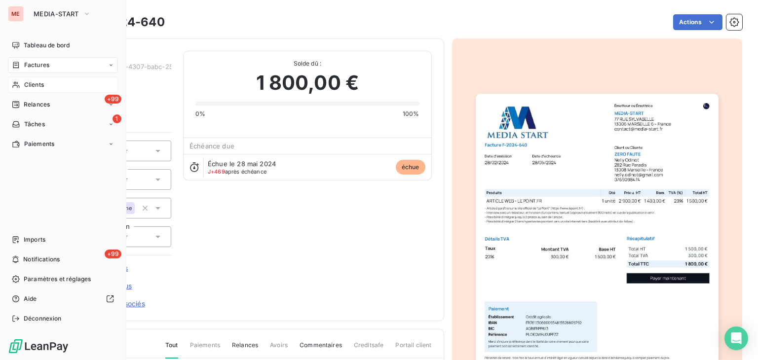
click at [40, 85] on span "Clients" at bounding box center [34, 84] width 20 height 9
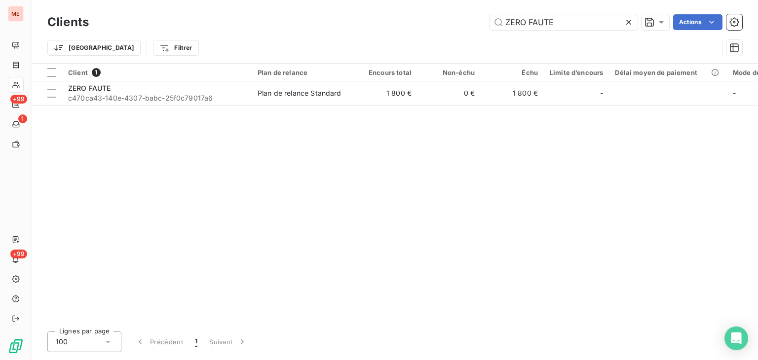
drag, startPoint x: 518, startPoint y: 23, endPoint x: 345, endPoint y: 1, distance: 174.0
click at [345, 1] on div "Clients ZERO FAUTE Actions Trier Filtrer" at bounding box center [395, 31] width 726 height 63
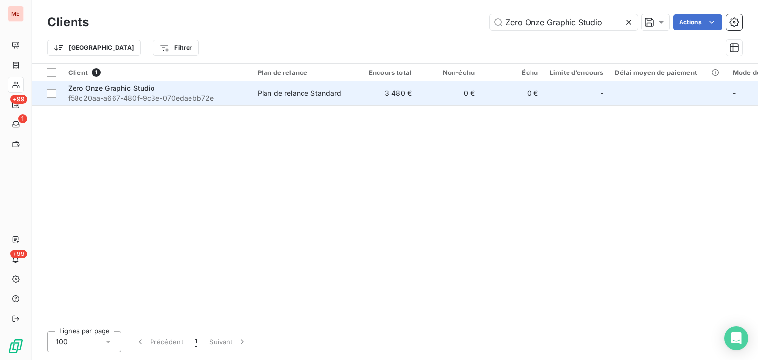
type input "Zero Onze Graphic Studio"
click at [408, 97] on td "3 480 €" at bounding box center [385, 93] width 63 height 24
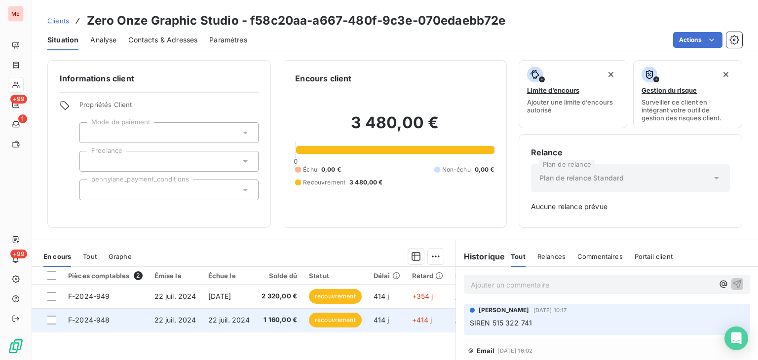
click at [239, 321] on span "22 juil. 2024" at bounding box center [229, 320] width 42 height 8
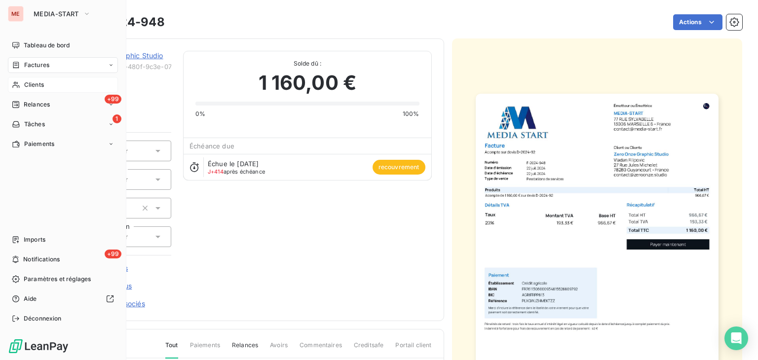
click at [20, 85] on div "Clients" at bounding box center [63, 85] width 110 height 16
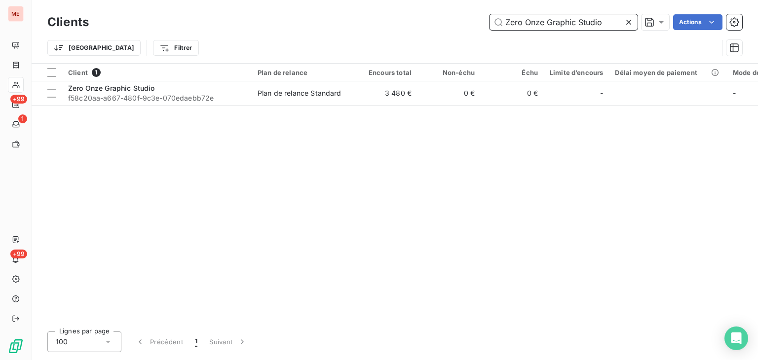
drag, startPoint x: 603, startPoint y: 30, endPoint x: 471, endPoint y: 18, distance: 132.2
click at [471, 18] on div "Zero Onze Graphic Studio Actions" at bounding box center [421, 22] width 641 height 16
paste input "BEAR PROTECT 3D"
type input "BEAR PROTECT 3D"
click at [222, 105] on table "Client 1 Plan de relance Encours total Non-échu Échu Limite d’encours Délai moy…" at bounding box center [513, 85] width 962 height 42
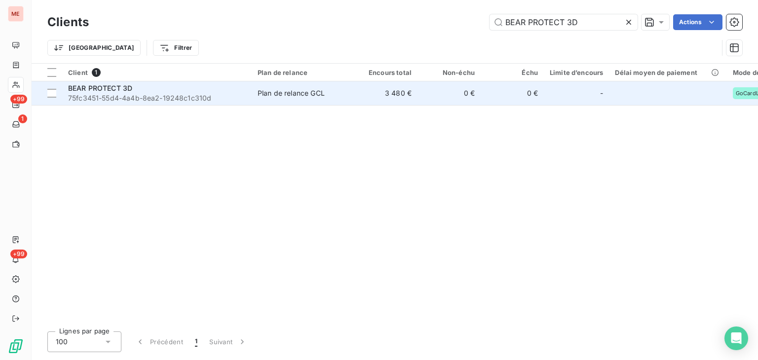
click at [279, 87] on td "Plan de relance GCL" at bounding box center [303, 93] width 103 height 24
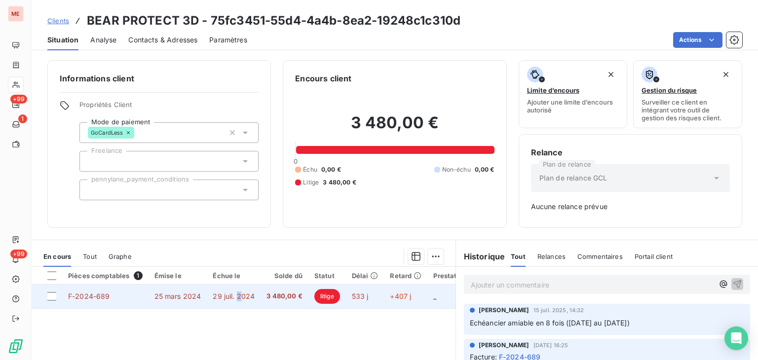
drag, startPoint x: 367, startPoint y: 290, endPoint x: 238, endPoint y: 305, distance: 130.2
click at [238, 305] on td "29 juil. 2024" at bounding box center [234, 297] width 54 height 24
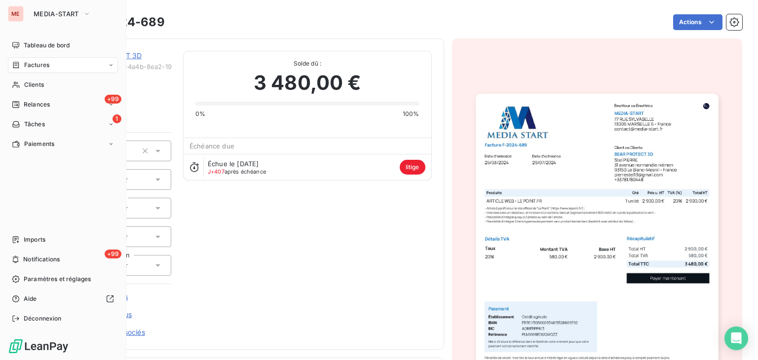
drag, startPoint x: 45, startPoint y: 110, endPoint x: 38, endPoint y: 76, distance: 34.2
click at [38, 76] on nav "Tableau de bord Factures Clients +99 Relances 1 Tâches Paiements" at bounding box center [63, 94] width 110 height 114
click at [55, 82] on div "Clients" at bounding box center [63, 85] width 110 height 16
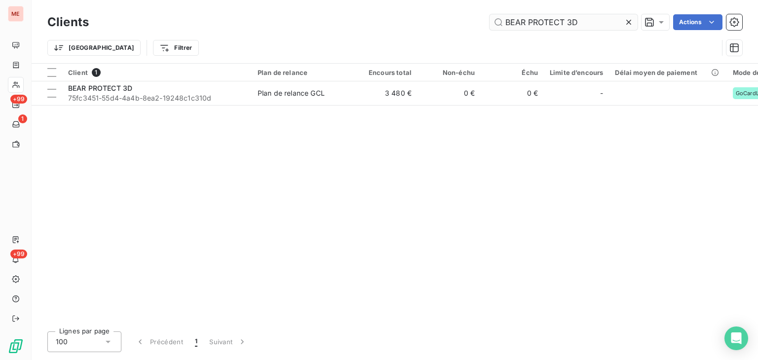
drag, startPoint x: 592, startPoint y: 32, endPoint x: 544, endPoint y: 18, distance: 50.8
click at [515, 12] on div "Clients BEAR PROTECT 3D Actions" at bounding box center [394, 22] width 695 height 21
click at [580, 22] on input "BEAR PROTECT 3D" at bounding box center [563, 22] width 148 height 16
drag, startPoint x: 580, startPoint y: 22, endPoint x: 491, endPoint y: 12, distance: 89.3
click at [491, 12] on div "Clients BEAR PROTECT 3D Actions" at bounding box center [394, 22] width 695 height 21
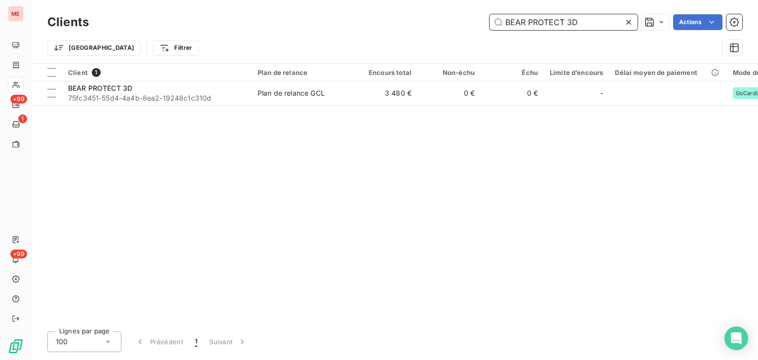
paste input "CLINIQUE PHENICIA [GEOGRAPHIC_DATA]"
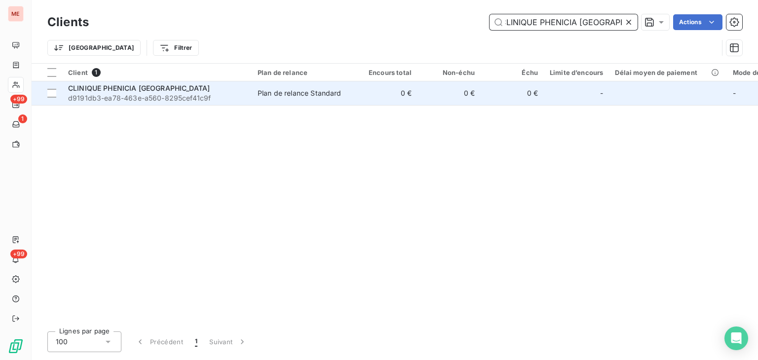
type input "CLINIQUE PHENICIA [GEOGRAPHIC_DATA]"
click at [390, 96] on td "0 €" at bounding box center [385, 93] width 63 height 24
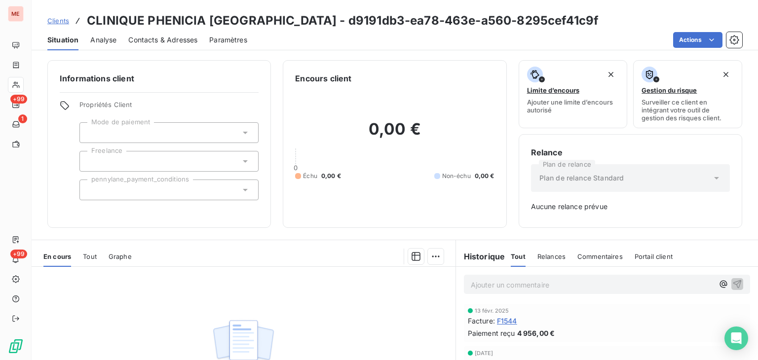
scroll to position [81, 0]
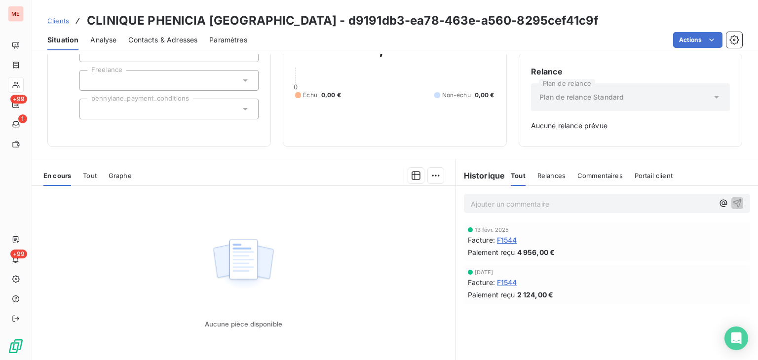
click at [16, 85] on icon at bounding box center [15, 85] width 7 height 6
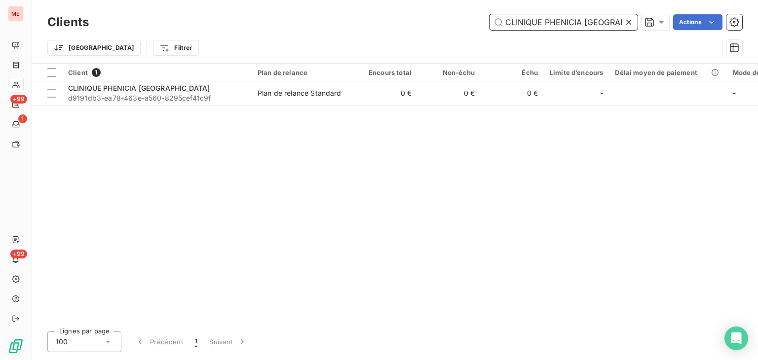
click at [536, 18] on input "CLINIQUE PHENICIA [GEOGRAPHIC_DATA]" at bounding box center [563, 22] width 148 height 16
click at [538, 14] on input "CLINIQUE PHENICIA [GEOGRAPHIC_DATA]" at bounding box center [563, 22] width 148 height 16
paste input "DBS (DAN DZH STRATEGIES)"
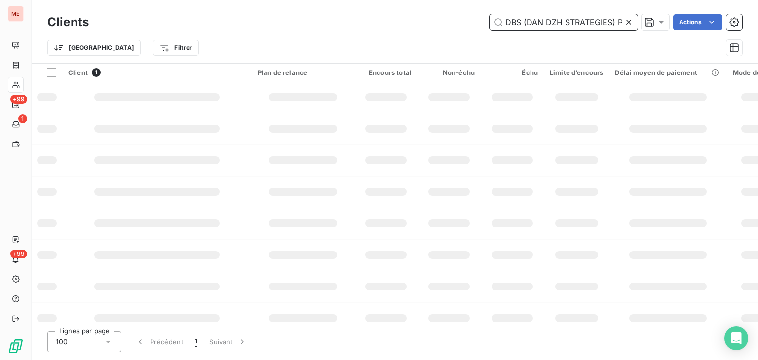
type input "DBS (DAN DZH STRATEGIES) PHENICIA [GEOGRAPHIC_DATA]"
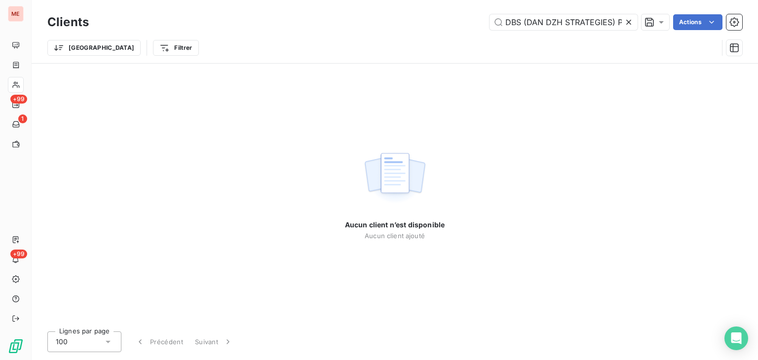
click at [626, 26] on icon at bounding box center [629, 22] width 10 height 10
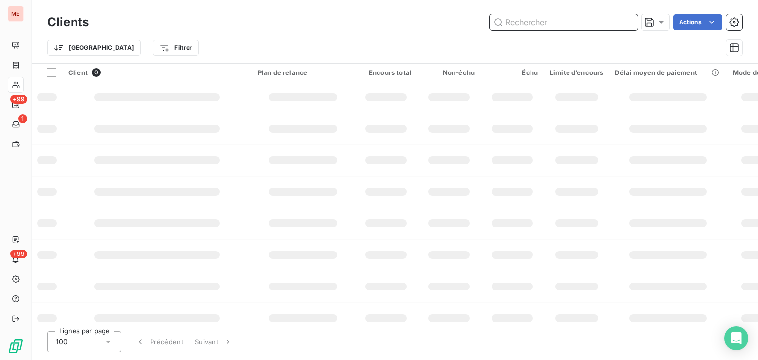
click at [570, 20] on input "text" at bounding box center [563, 22] width 148 height 16
paste input "DBS (DAN DZH STRATEGIES)"
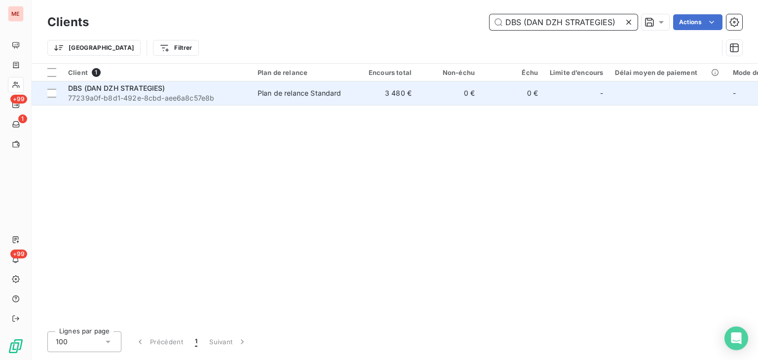
type input "DBS (DAN DZH STRATEGIES)"
click at [388, 104] on td "3 480 €" at bounding box center [385, 93] width 63 height 24
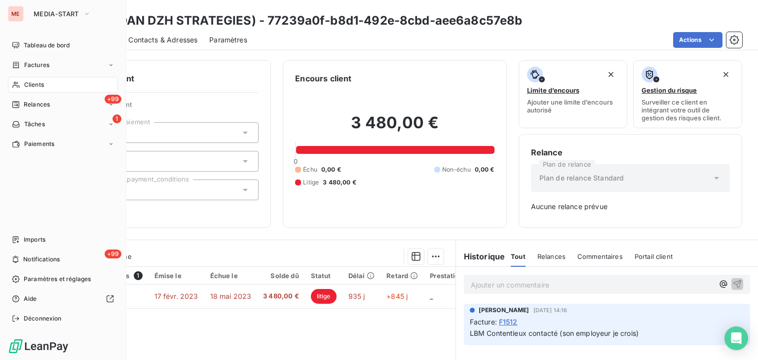
click at [24, 83] on span "Clients" at bounding box center [34, 84] width 20 height 9
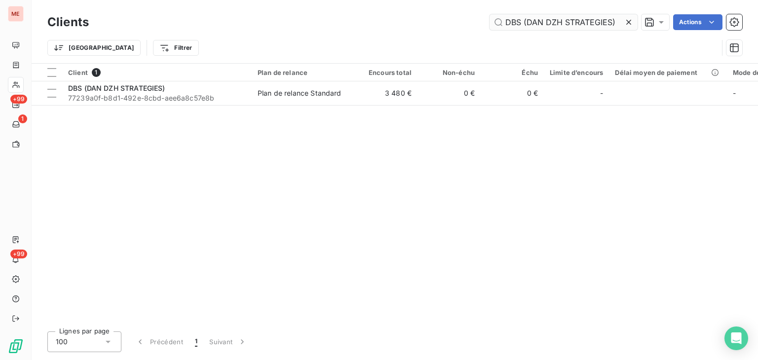
click at [584, 24] on input "DBS (DAN DZH STRATEGIES)" at bounding box center [563, 22] width 148 height 16
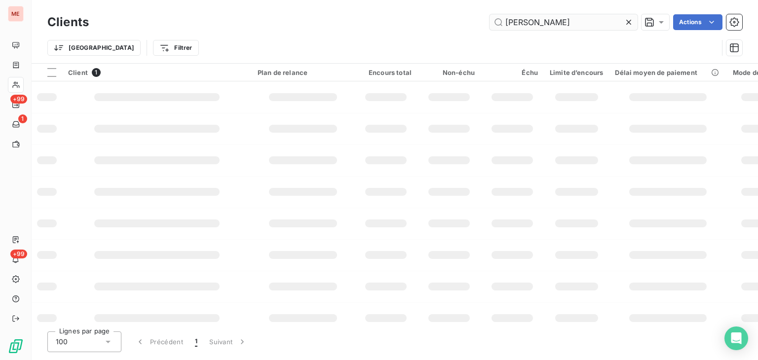
click at [584, 24] on input "[PERSON_NAME]" at bounding box center [563, 22] width 148 height 16
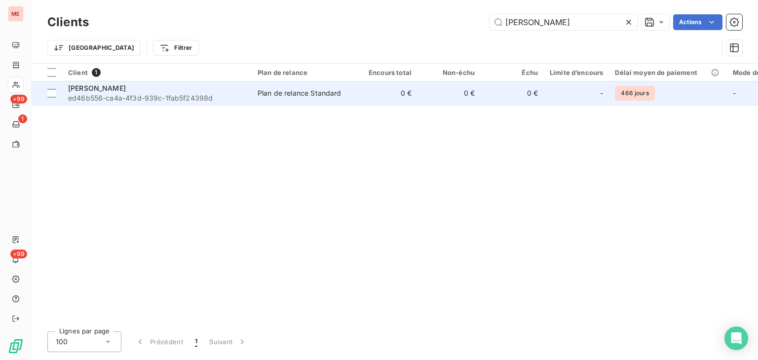
type input "[PERSON_NAME]"
click at [444, 100] on td "0 €" at bounding box center [448, 93] width 63 height 24
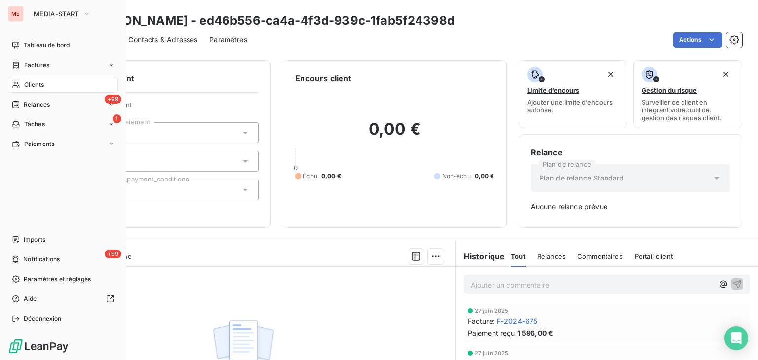
click at [19, 82] on icon at bounding box center [16, 85] width 8 height 8
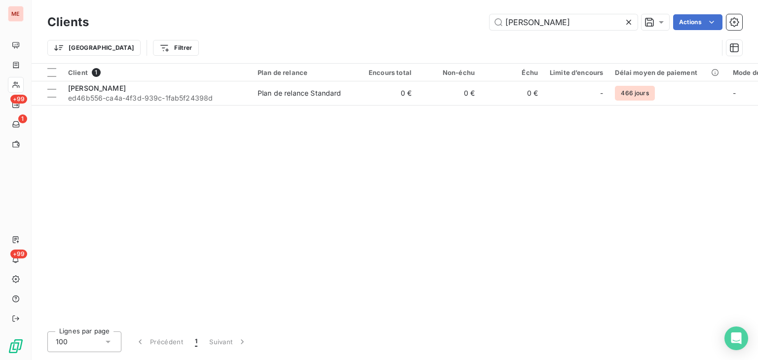
drag, startPoint x: 598, startPoint y: 20, endPoint x: 353, endPoint y: 23, distance: 244.7
click at [353, 23] on div "[PERSON_NAME] Actions" at bounding box center [421, 22] width 641 height 16
type input "GEOFY AGENCY"
click at [451, 99] on td "0 €" at bounding box center [448, 93] width 63 height 24
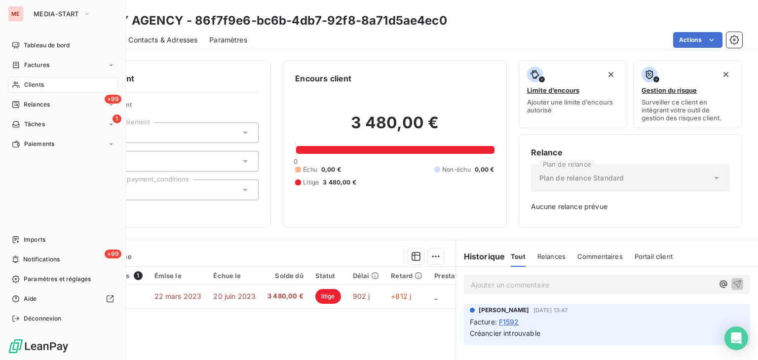
click at [53, 86] on div "Clients" at bounding box center [63, 85] width 110 height 16
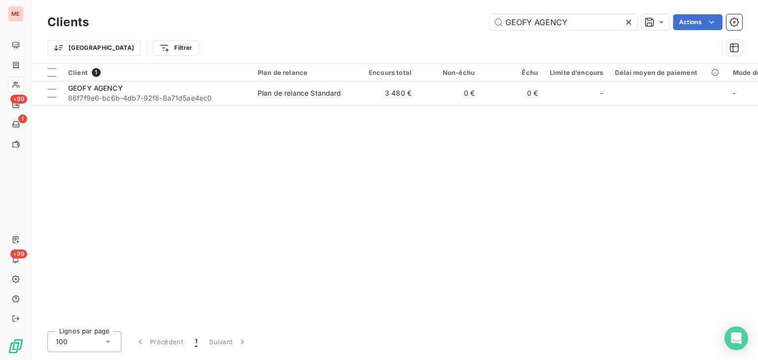
drag, startPoint x: 590, startPoint y: 8, endPoint x: 515, endPoint y: 6, distance: 74.5
click at [514, 6] on div "Clients GEOFY AGENCY Actions Trier Filtrer" at bounding box center [395, 31] width 726 height 63
click at [559, 21] on input "GEOFY AGENCY" at bounding box center [563, 22] width 148 height 16
drag, startPoint x: 576, startPoint y: 21, endPoint x: 449, endPoint y: 18, distance: 126.8
click at [449, 18] on div "GEOFY AGENCY Actions" at bounding box center [421, 22] width 641 height 16
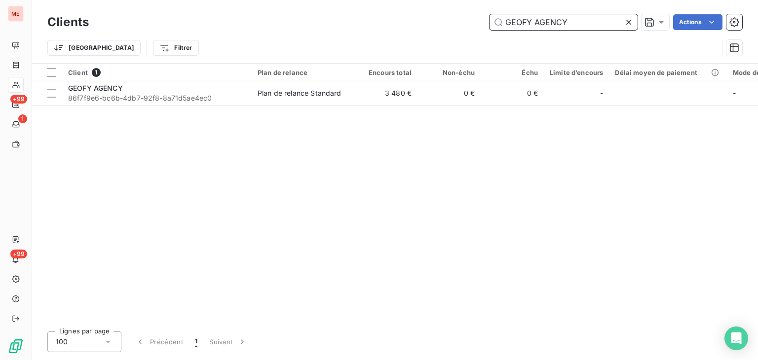
paste input "ISA GUARD"
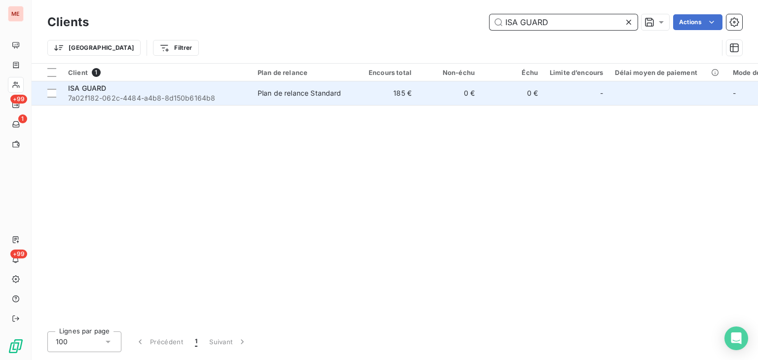
type input "ISA GUARD"
click at [496, 94] on td "0 €" at bounding box center [511, 93] width 63 height 24
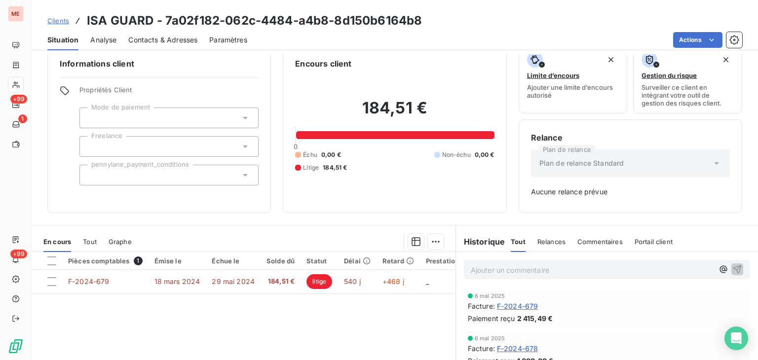
scroll to position [24, 0]
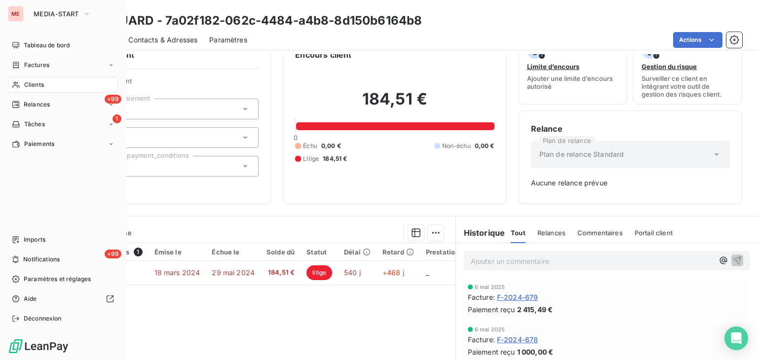
click at [26, 79] on div "Clients" at bounding box center [63, 85] width 110 height 16
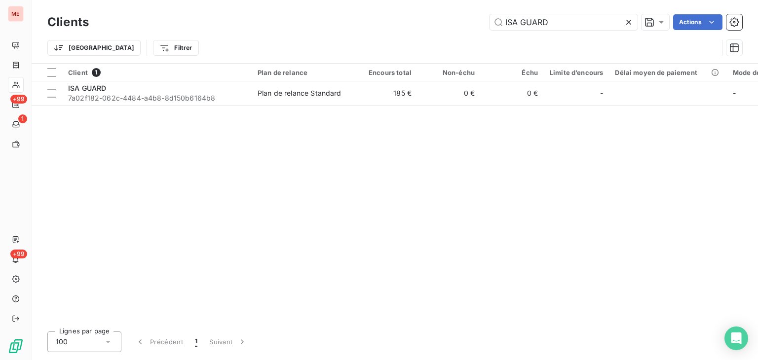
drag, startPoint x: 573, startPoint y: 26, endPoint x: 409, endPoint y: 12, distance: 164.9
click at [409, 12] on div "Clients ISA GUARD Actions" at bounding box center [394, 22] width 695 height 21
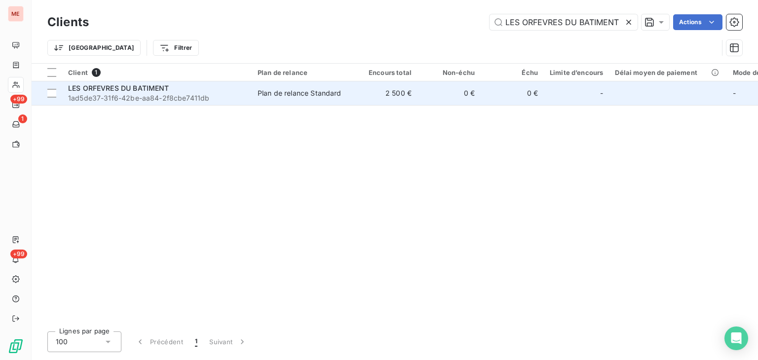
type input "LES ORFEVRES DU BATIMENT"
click at [475, 101] on td "0 €" at bounding box center [448, 93] width 63 height 24
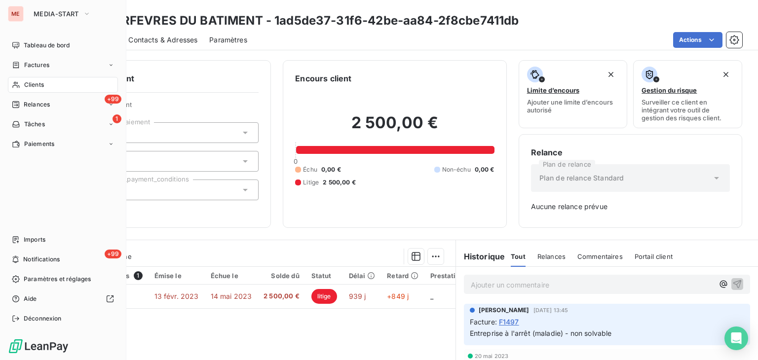
click at [34, 90] on div "Clients" at bounding box center [63, 85] width 110 height 16
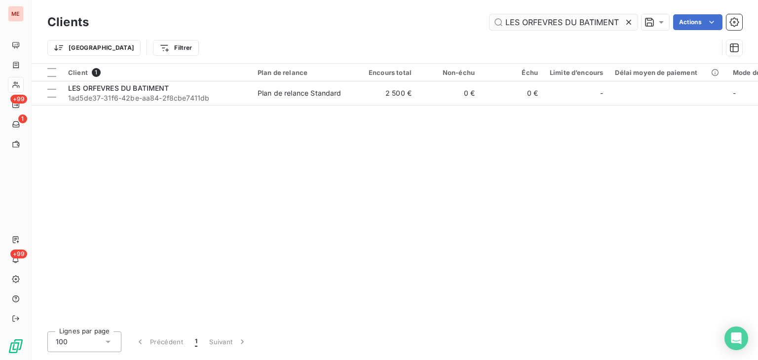
click at [561, 16] on input "LES ORFEVRES DU BATIMENT" at bounding box center [563, 22] width 148 height 16
click at [561, 16] on input "Luxury Racing Driver" at bounding box center [563, 22] width 148 height 16
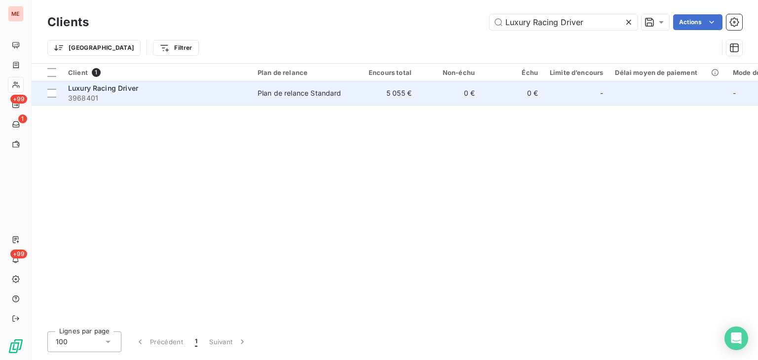
type input "Luxury Racing Driver"
click at [435, 100] on td "0 €" at bounding box center [448, 93] width 63 height 24
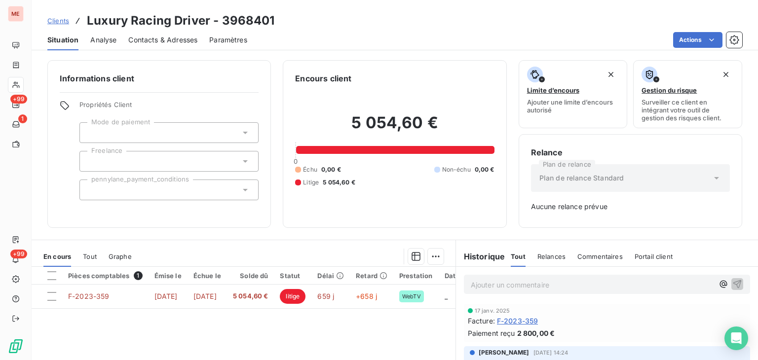
scroll to position [43, 0]
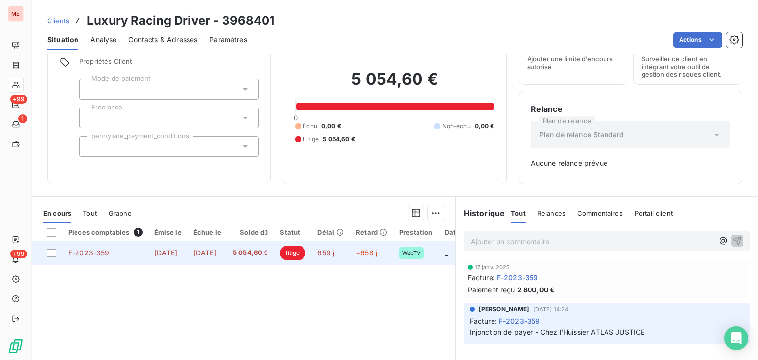
click at [377, 251] on span "+658 j" at bounding box center [366, 253] width 21 height 8
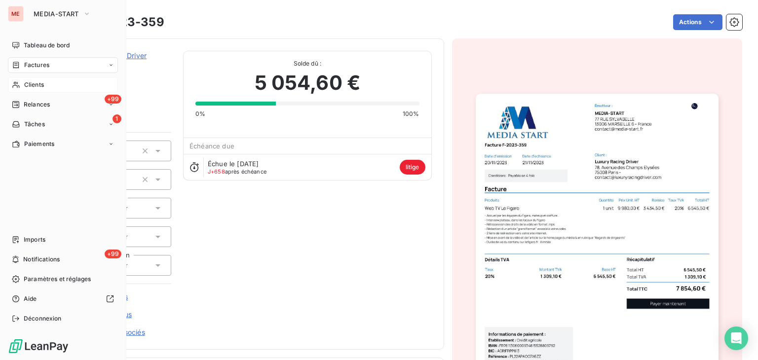
click at [16, 84] on icon at bounding box center [15, 85] width 7 height 6
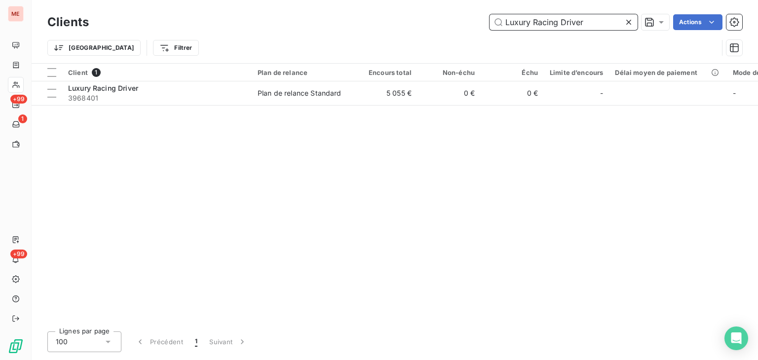
drag, startPoint x: 598, startPoint y: 17, endPoint x: 366, endPoint y: 8, distance: 232.5
click at [366, 8] on div "Clients Luxury Racing Driver Actions Trier Filtrer" at bounding box center [395, 31] width 726 height 63
paste input "MAELYS [GEOGRAPHIC_DATA]"
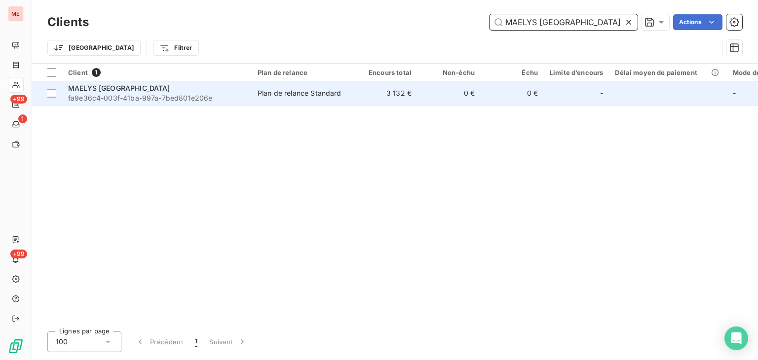
type input "MAELYS [GEOGRAPHIC_DATA]"
click at [422, 94] on td "0 €" at bounding box center [448, 93] width 63 height 24
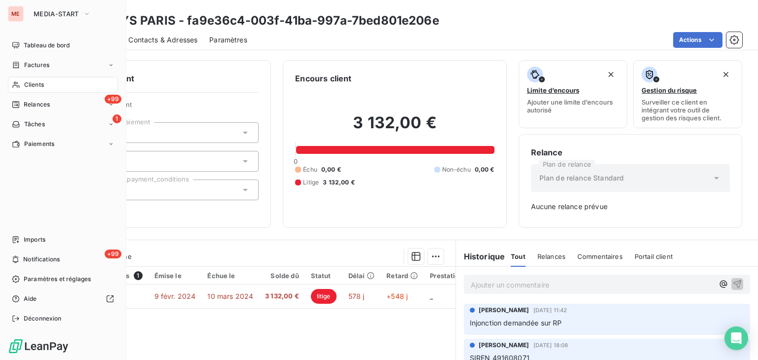
drag, startPoint x: 6, startPoint y: 82, endPoint x: 32, endPoint y: 85, distance: 25.9
click at [32, 85] on div "ME MEDIA-START Tableau de bord Factures Clients +99 Relances 1 Tâches Paiements…" at bounding box center [63, 180] width 126 height 360
click at [32, 85] on span "Clients" at bounding box center [34, 84] width 20 height 9
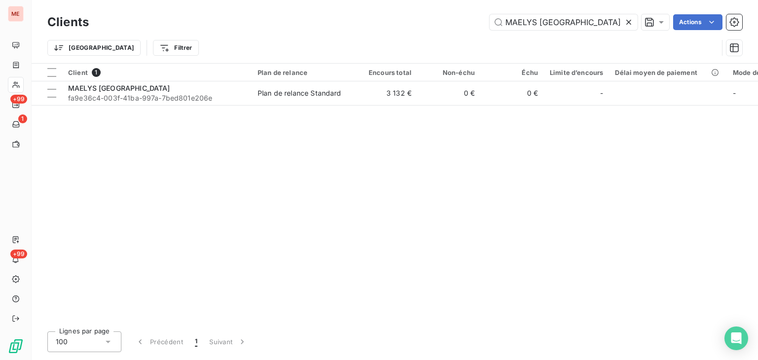
drag, startPoint x: 559, startPoint y: 29, endPoint x: 446, endPoint y: 14, distance: 114.0
click at [446, 14] on div "Clients MAELYS PARIS Actions" at bounding box center [394, 22] width 695 height 21
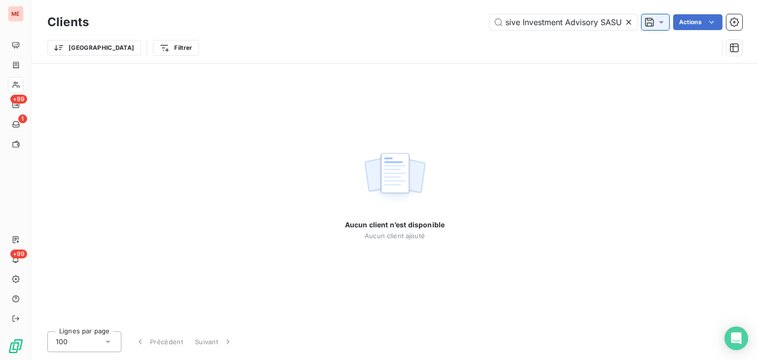
drag, startPoint x: 597, startPoint y: 25, endPoint x: 660, endPoint y: 20, distance: 62.4
click at [660, 20] on div "Nanthiat Exclusive Investment Advisory SASU Actions" at bounding box center [421, 22] width 641 height 16
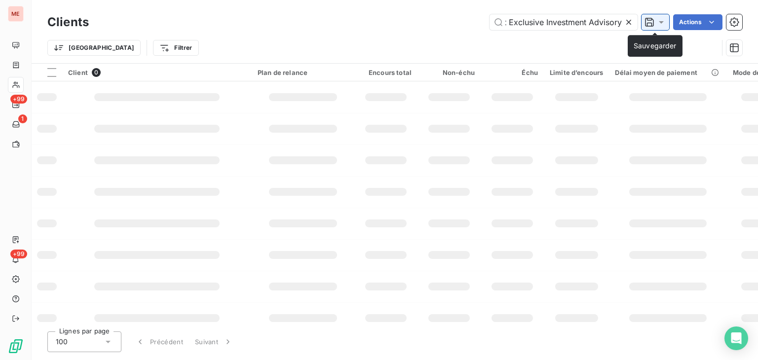
scroll to position [0, 30]
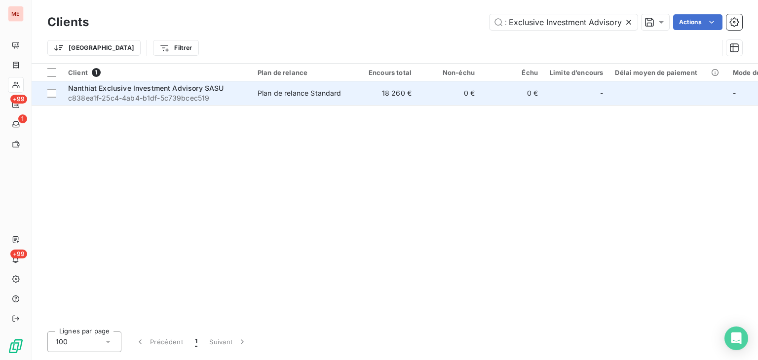
type input "Nanthiat Exclusive Investment Advisory"
click at [429, 86] on td "0 €" at bounding box center [448, 93] width 63 height 24
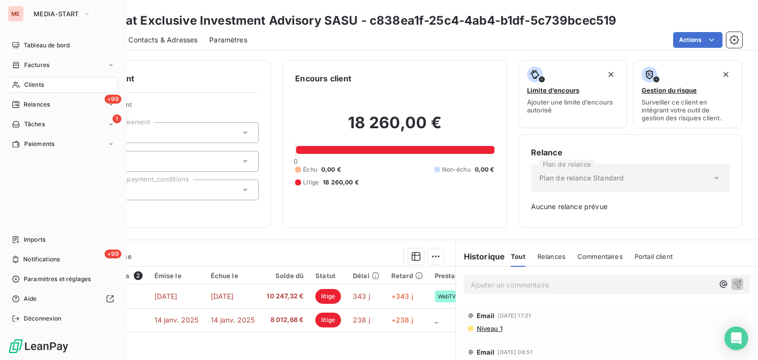
click at [25, 86] on span "Clients" at bounding box center [34, 84] width 20 height 9
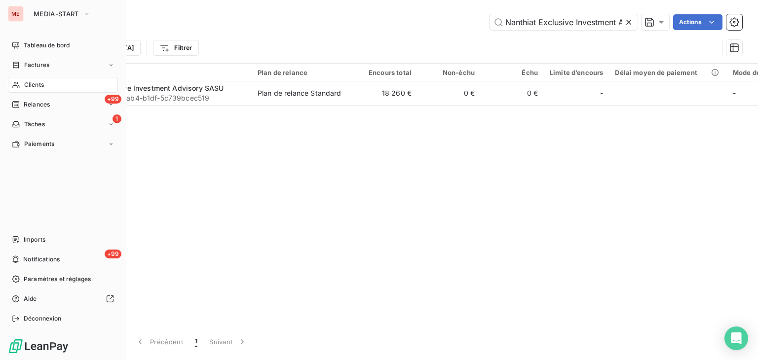
scroll to position [0, 30]
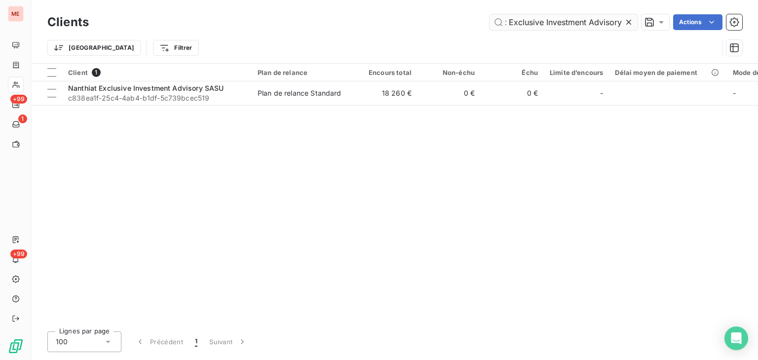
click at [513, 28] on input "Nanthiat Exclusive Investment Advisory" at bounding box center [563, 22] width 148 height 16
click at [513, 28] on input "NovEnergy" at bounding box center [563, 22] width 148 height 16
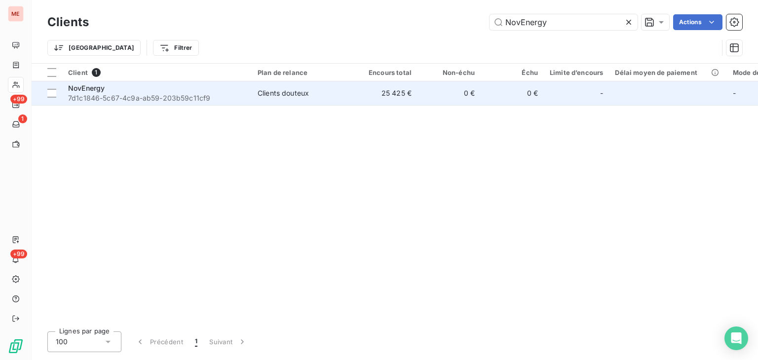
type input "NovEnergy"
click at [474, 98] on td "0 €" at bounding box center [448, 93] width 63 height 24
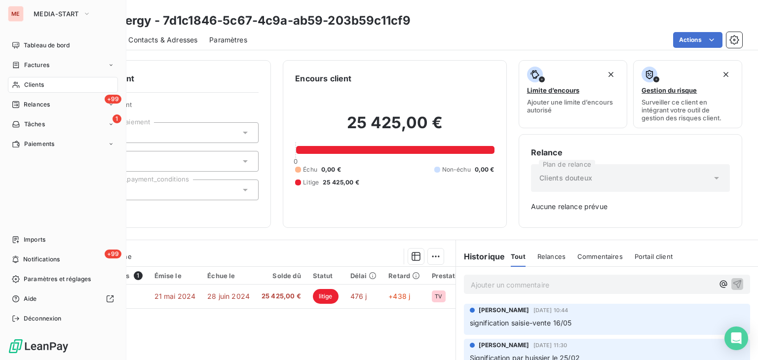
click at [14, 81] on icon at bounding box center [16, 85] width 8 height 8
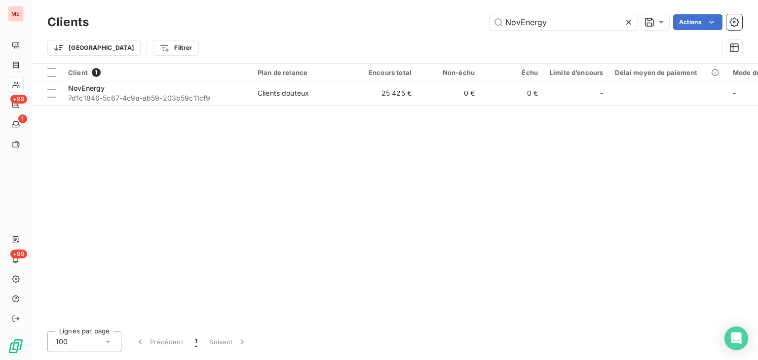
drag, startPoint x: 549, startPoint y: 21, endPoint x: 447, endPoint y: 16, distance: 102.3
click at [447, 16] on div "NovEnergy Actions" at bounding box center [421, 22] width 641 height 16
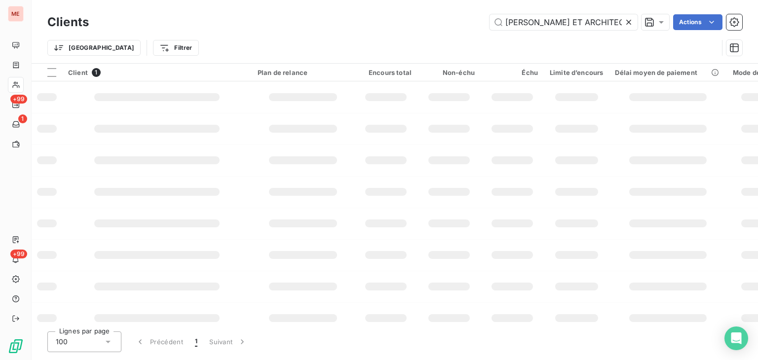
scroll to position [0, 30]
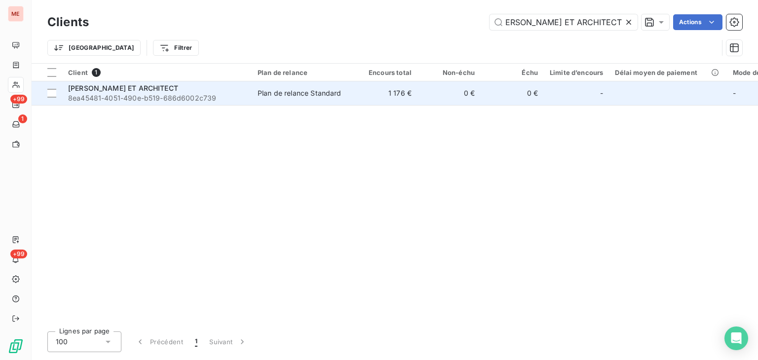
type input "[PERSON_NAME] ET ARCHITECT"
click at [442, 93] on td "0 €" at bounding box center [448, 93] width 63 height 24
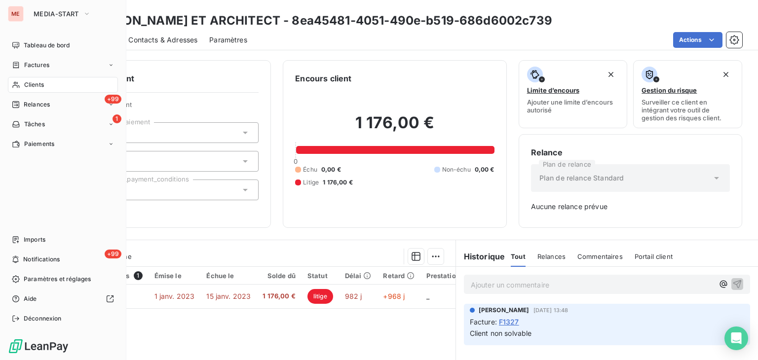
click at [19, 80] on div "Clients" at bounding box center [63, 85] width 110 height 16
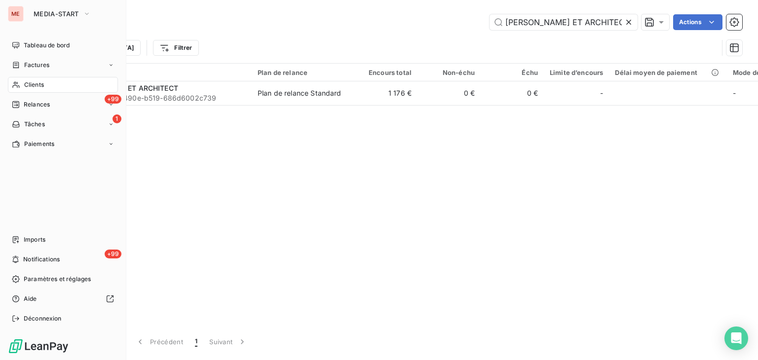
scroll to position [0, 31]
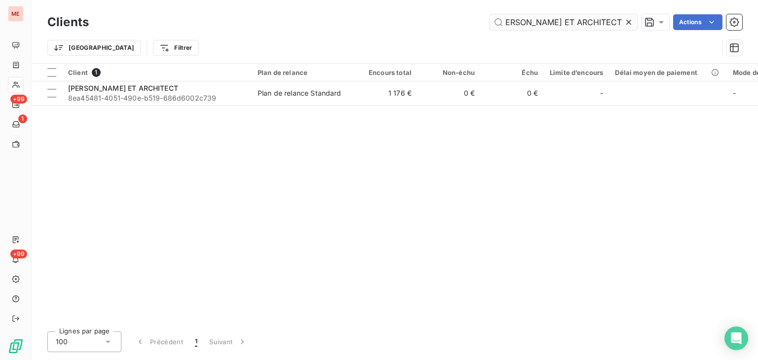
click at [553, 17] on input "[PERSON_NAME] ET ARCHITECT" at bounding box center [563, 22] width 148 height 16
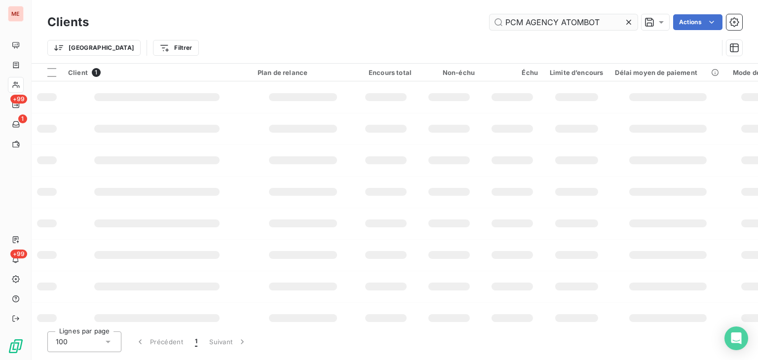
click at [553, 17] on input "PCM AGENCY ATOMBOT" at bounding box center [563, 22] width 148 height 16
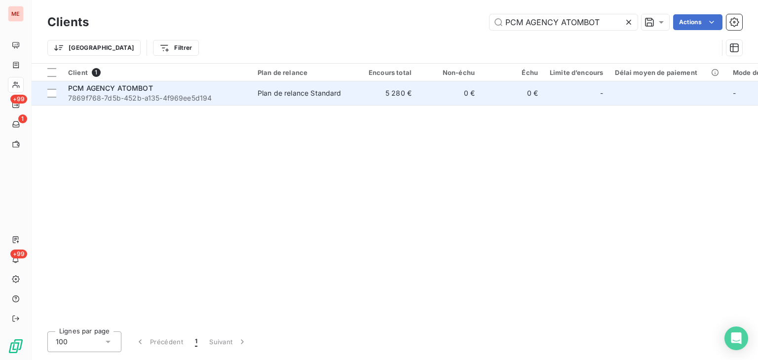
type input "PCM AGENCY ATOMBOT"
click at [486, 93] on td "0 €" at bounding box center [511, 93] width 63 height 24
